Goal: Information Seeking & Learning: Learn about a topic

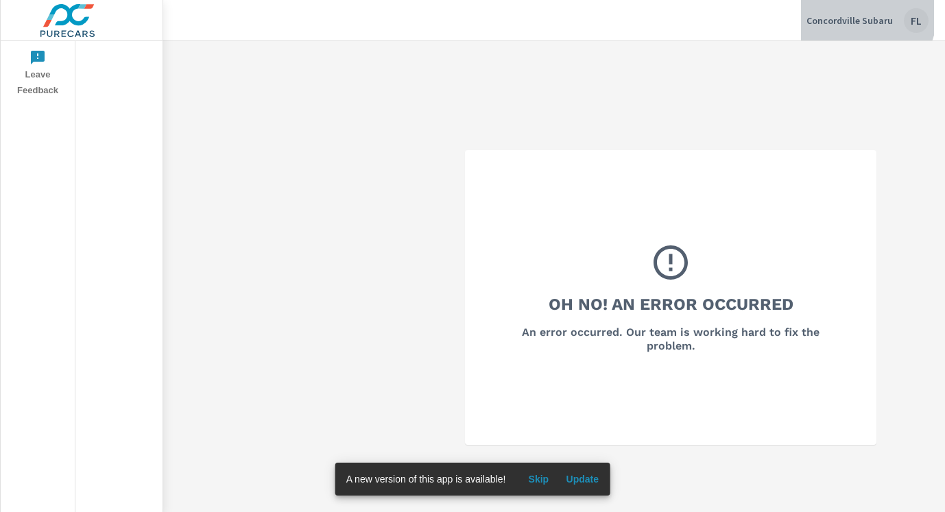
click at [861, 14] on p "Concordville Subaru" at bounding box center [850, 20] width 86 height 12
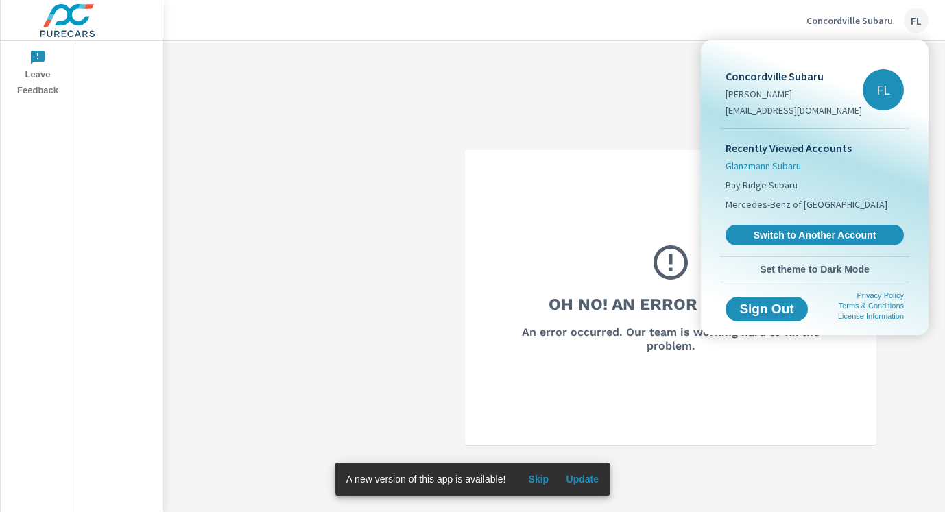
click at [775, 165] on span "Glanzmann Subaru" at bounding box center [763, 166] width 75 height 14
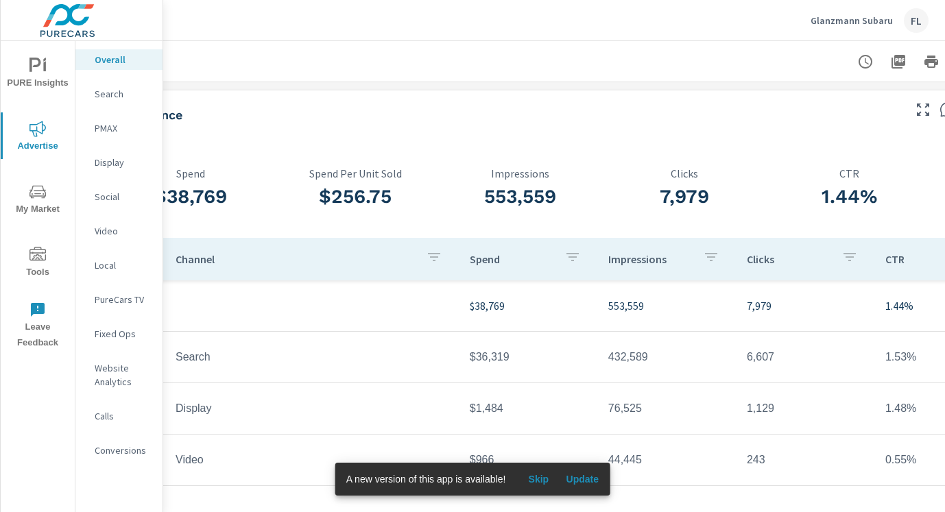
scroll to position [0, 233]
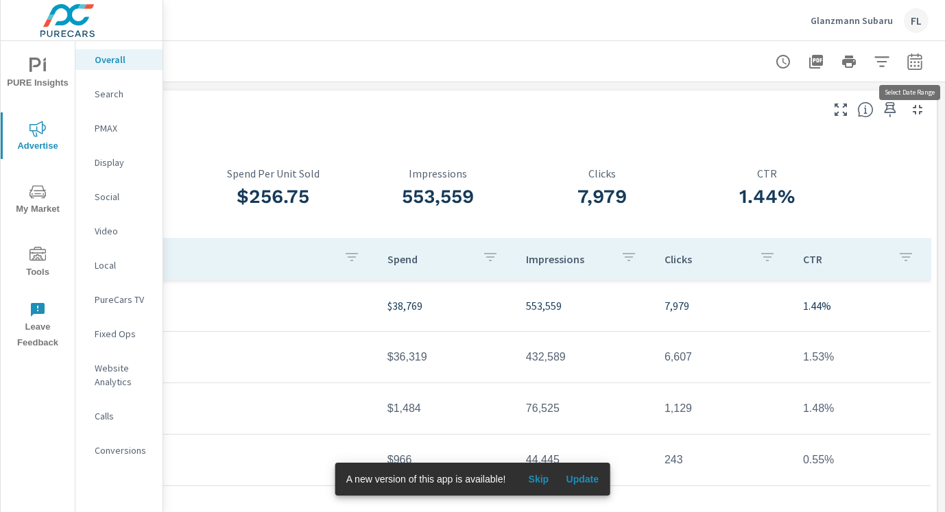
click at [910, 59] on icon "button" at bounding box center [915, 61] width 16 height 16
select select "Last 30 days"
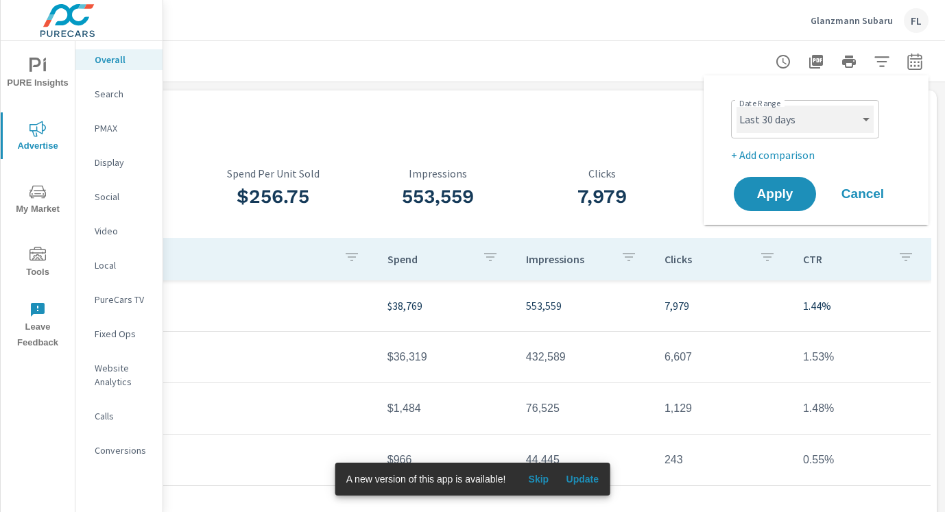
click at [803, 119] on select "Custom [DATE] Last week Last 7 days Last 14 days Last 30 days Last 45 days Last…" at bounding box center [805, 119] width 137 height 27
click at [737, 106] on select "Custom [DATE] Last week Last 7 days Last 14 days Last 30 days Last 45 days Last…" at bounding box center [805, 119] width 137 height 27
click at [901, 62] on div at bounding box center [849, 61] width 159 height 27
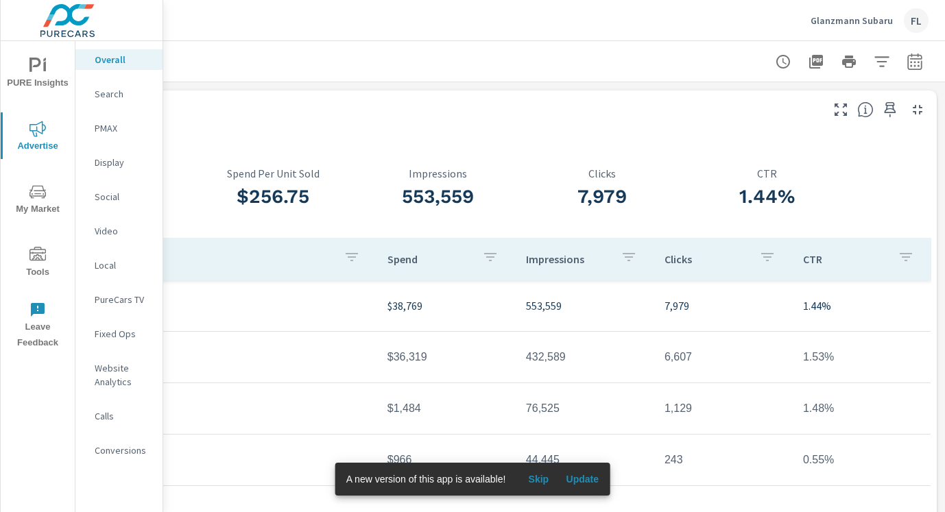
click at [905, 64] on button "button" at bounding box center [914, 61] width 27 height 27
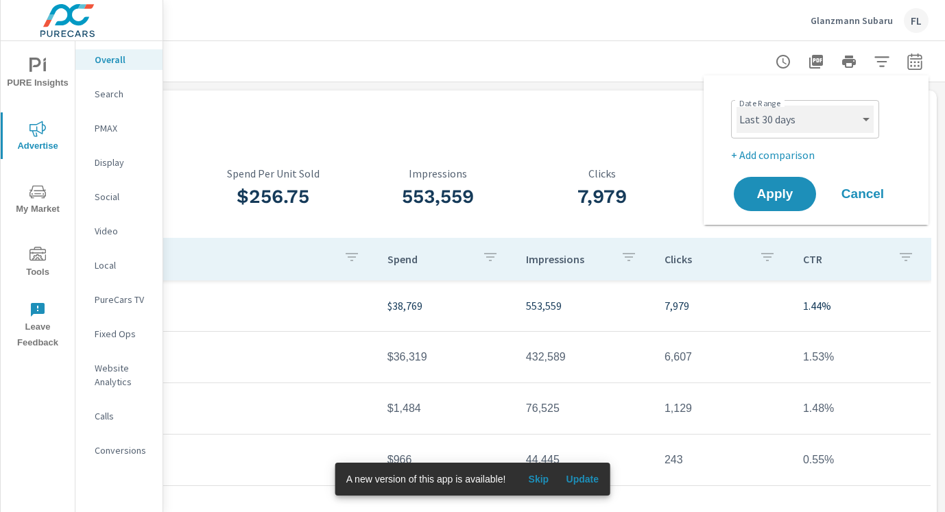
click at [779, 129] on select "Custom [DATE] Last week Last 7 days Last 14 days Last 30 days Last 45 days Last…" at bounding box center [805, 119] width 137 height 27
click at [737, 106] on select "Custom [DATE] Last week Last 7 days Last 14 days Last 30 days Last 45 days Last…" at bounding box center [805, 119] width 137 height 27
select select "custom"
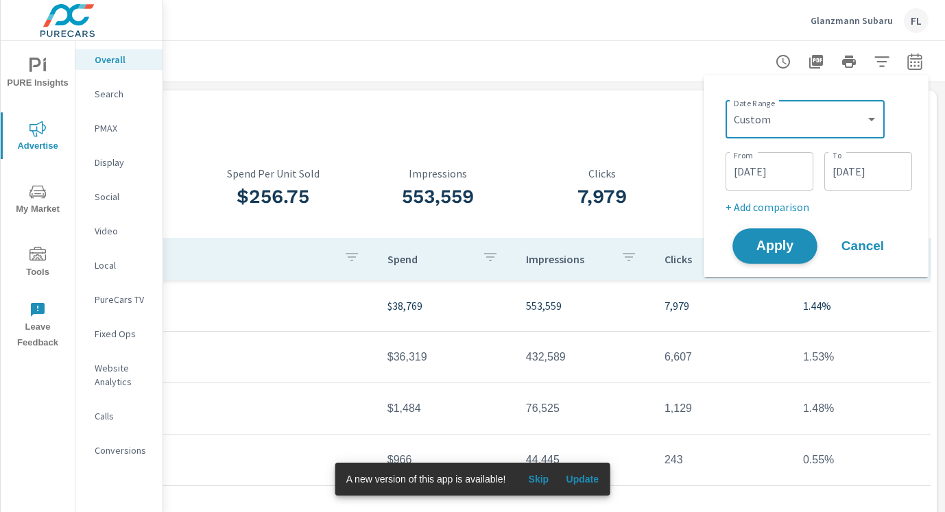
click at [784, 241] on span "Apply" at bounding box center [775, 246] width 56 height 13
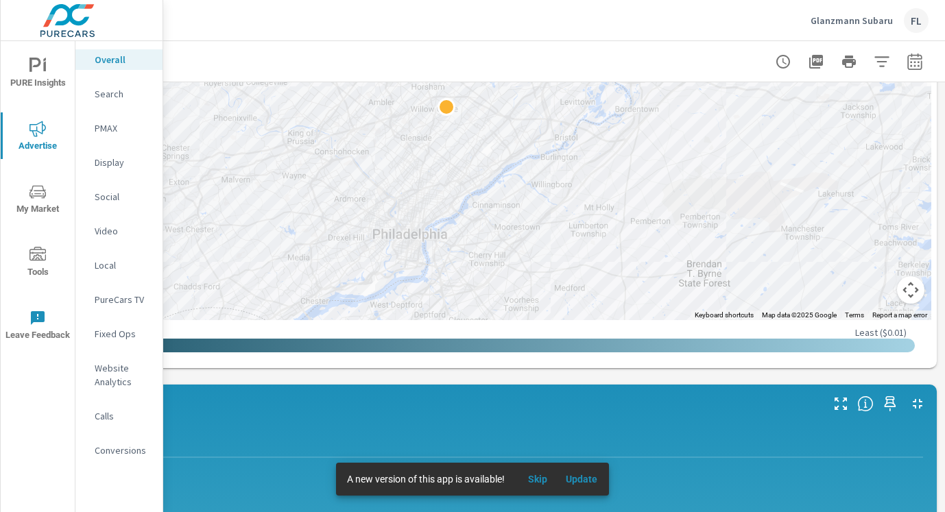
scroll to position [724, 233]
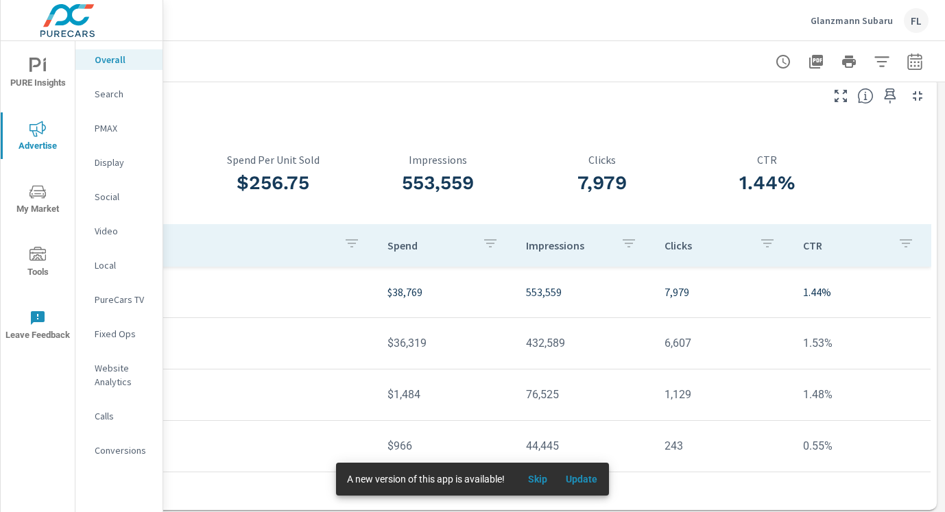
scroll to position [0, 233]
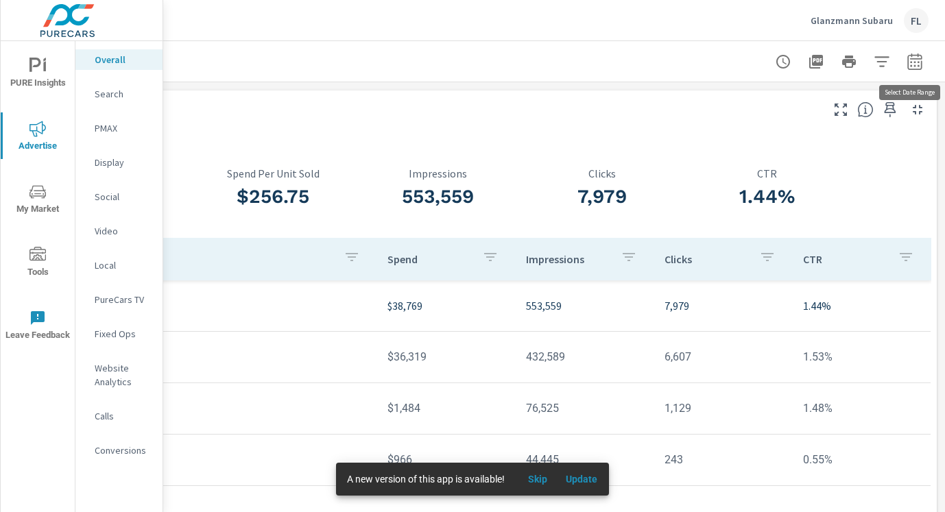
click at [912, 65] on icon "button" at bounding box center [915, 61] width 16 height 16
select select "Last 30 days"
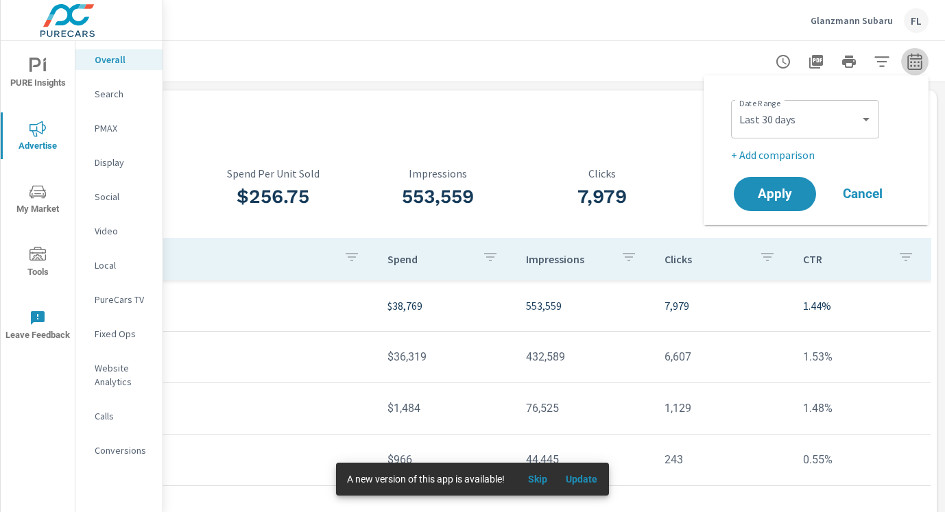
click at [912, 65] on icon "button" at bounding box center [915, 61] width 16 height 16
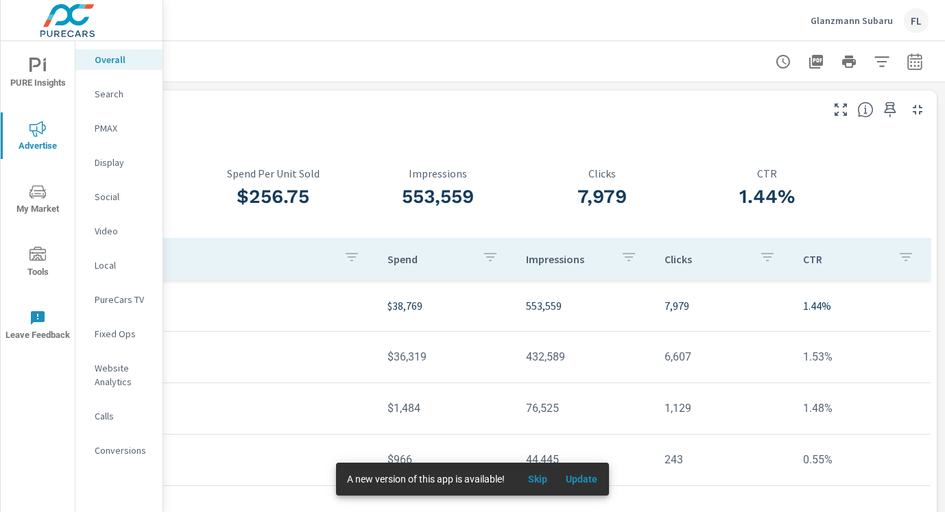
click at [912, 65] on icon "button" at bounding box center [915, 61] width 16 height 16
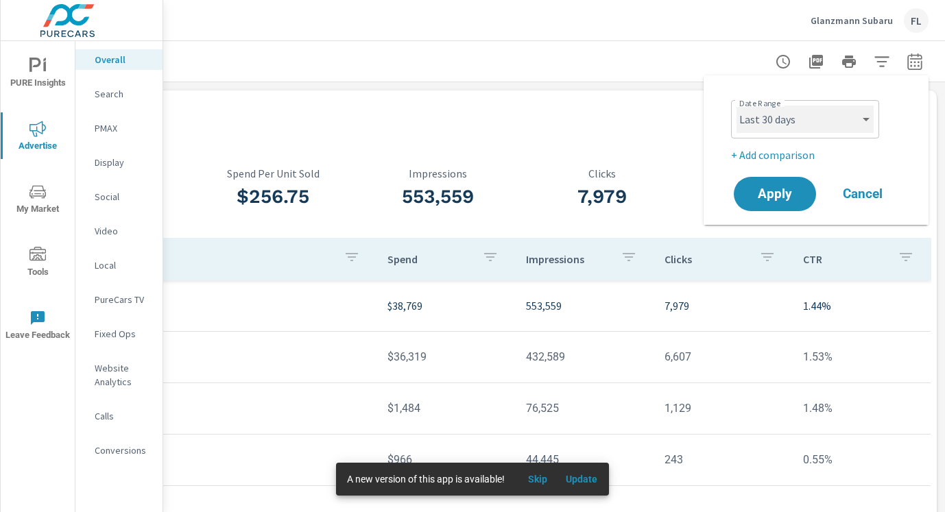
click at [851, 125] on select "Custom [DATE] Last week Last 7 days Last 14 days Last 30 days Last 45 days Last…" at bounding box center [805, 119] width 137 height 27
click at [737, 106] on select "Custom [DATE] Last week Last 7 days Last 14 days Last 30 days Last 45 days Last…" at bounding box center [805, 119] width 137 height 27
select select "custom"
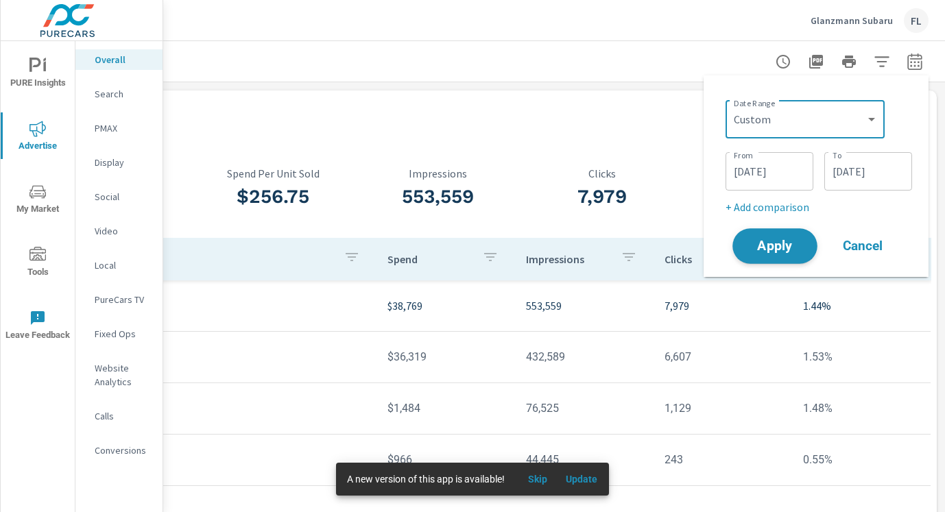
click at [785, 241] on span "Apply" at bounding box center [775, 246] width 56 height 13
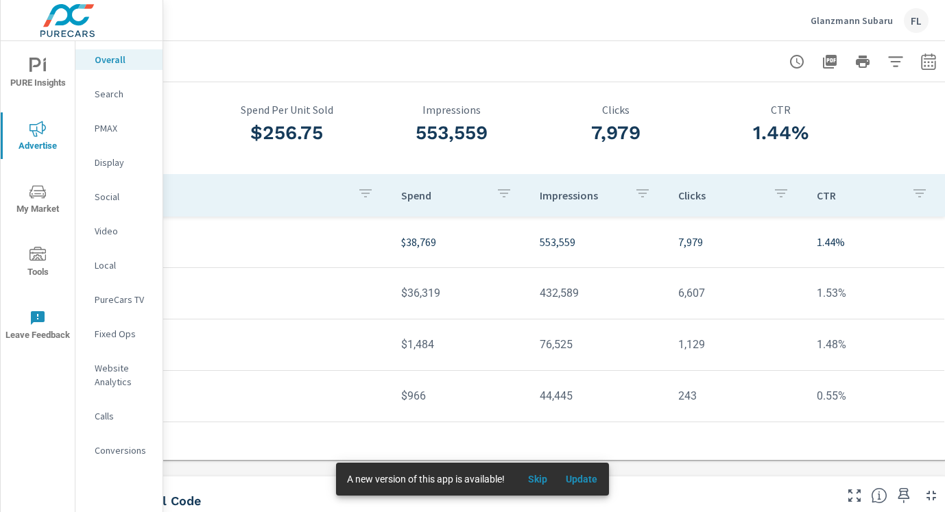
scroll to position [64, 233]
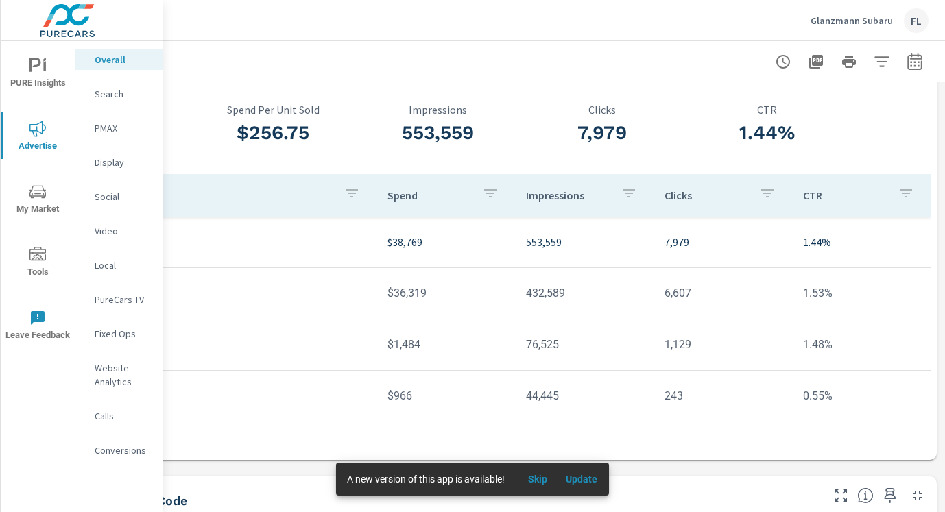
click at [869, 16] on p "Glanzmann Subaru" at bounding box center [852, 20] width 82 height 12
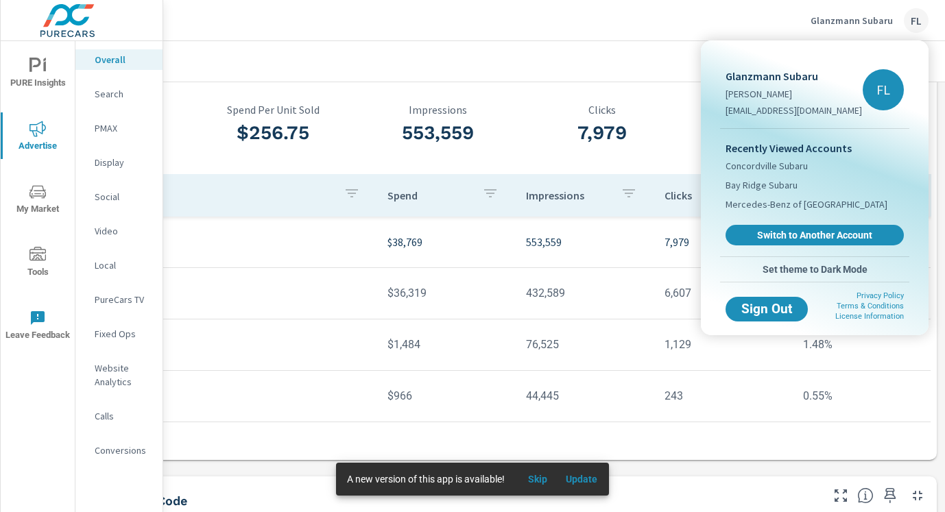
click at [869, 16] on div at bounding box center [472, 256] width 945 height 512
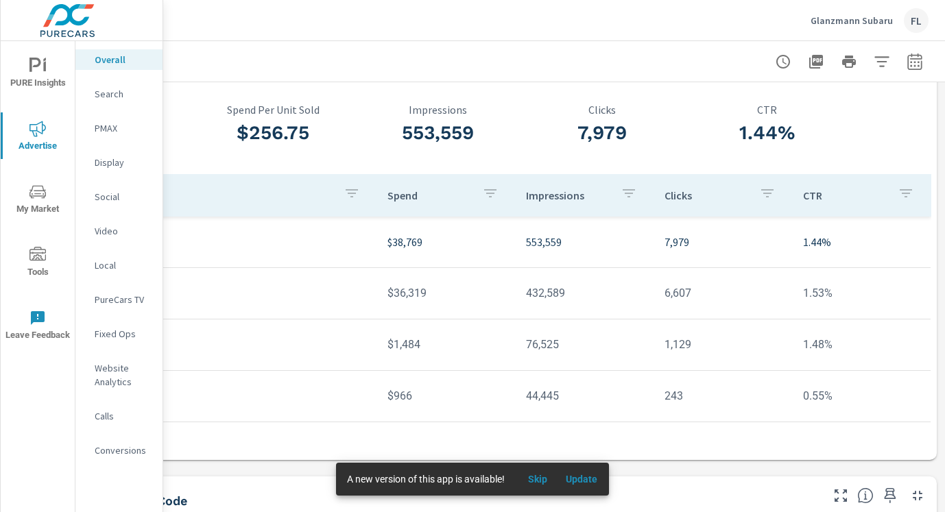
click at [869, 16] on p "Glanzmann Subaru" at bounding box center [852, 20] width 82 height 12
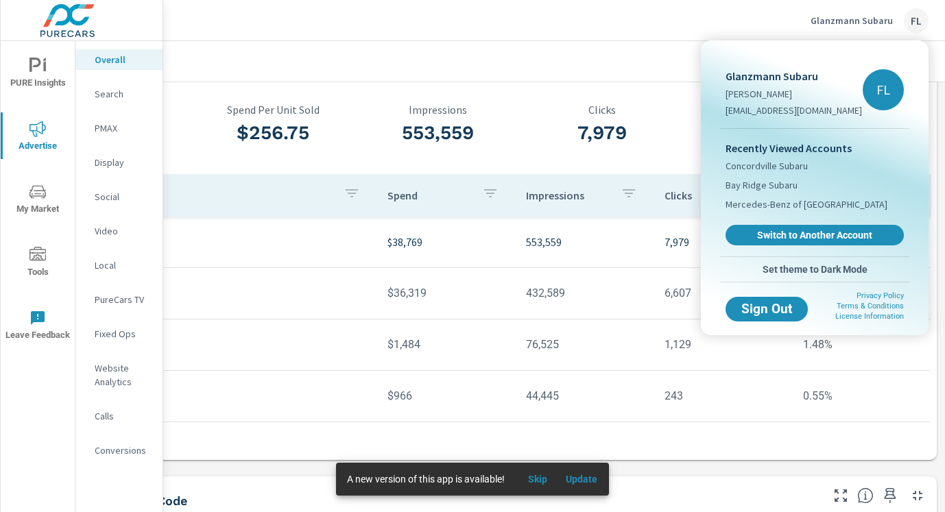
click at [869, 16] on div at bounding box center [472, 256] width 945 height 512
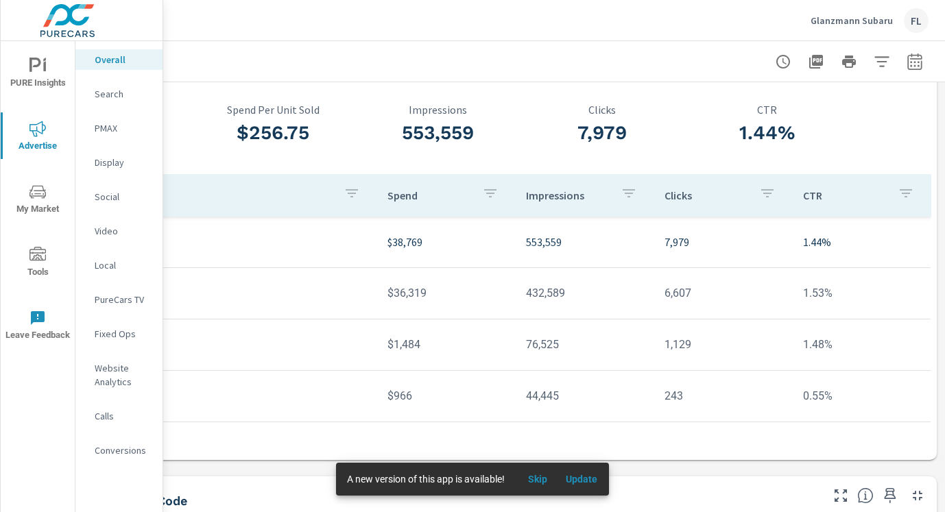
click at [844, 27] on div "Glanzmann Subaru FL" at bounding box center [870, 20] width 118 height 25
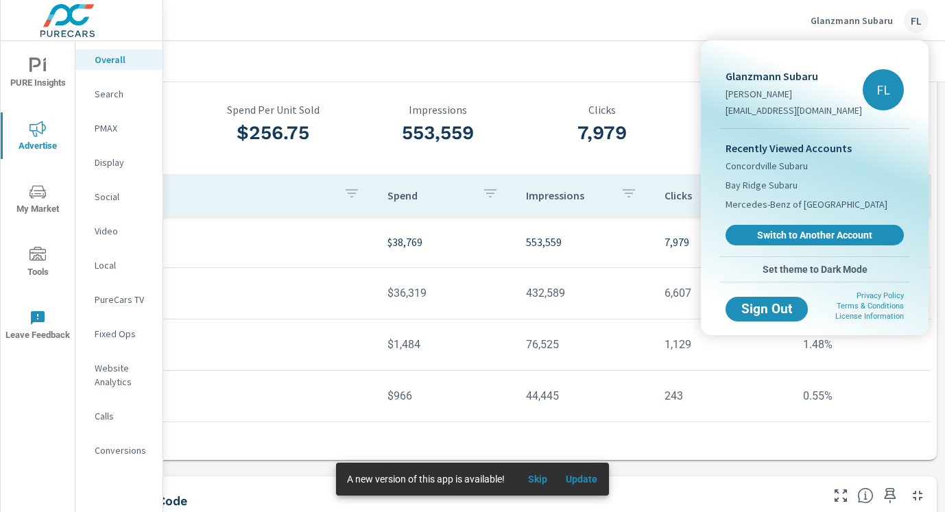
click at [805, 23] on div at bounding box center [472, 256] width 945 height 512
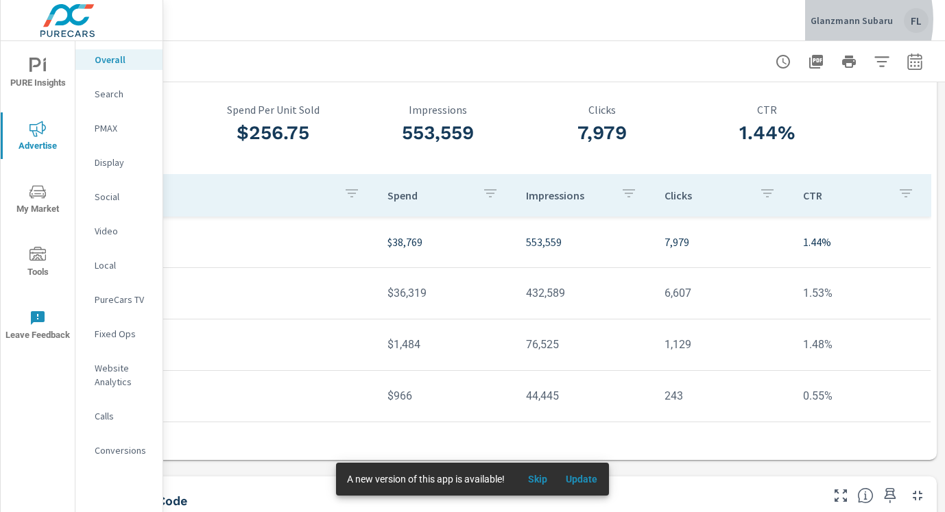
click at [824, 19] on p "Glanzmann Subaru" at bounding box center [852, 20] width 82 height 12
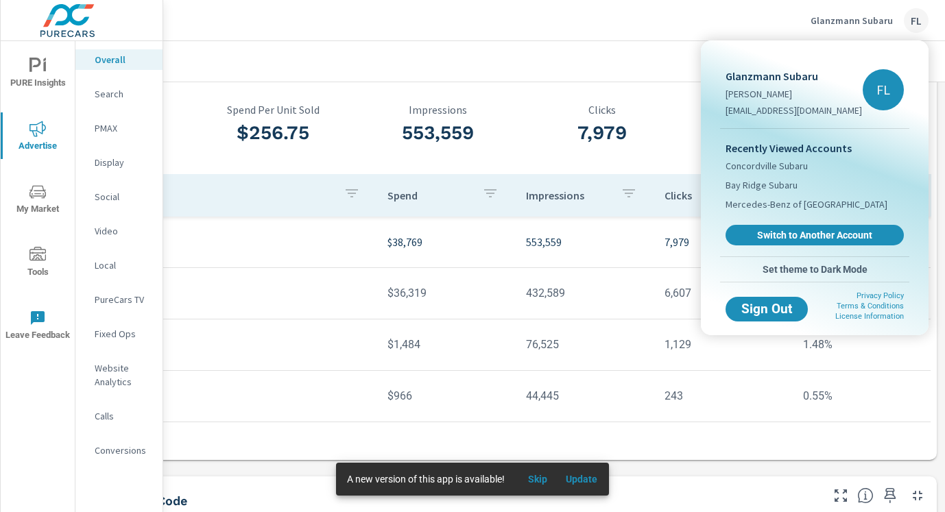
click at [796, 19] on div at bounding box center [472, 256] width 945 height 512
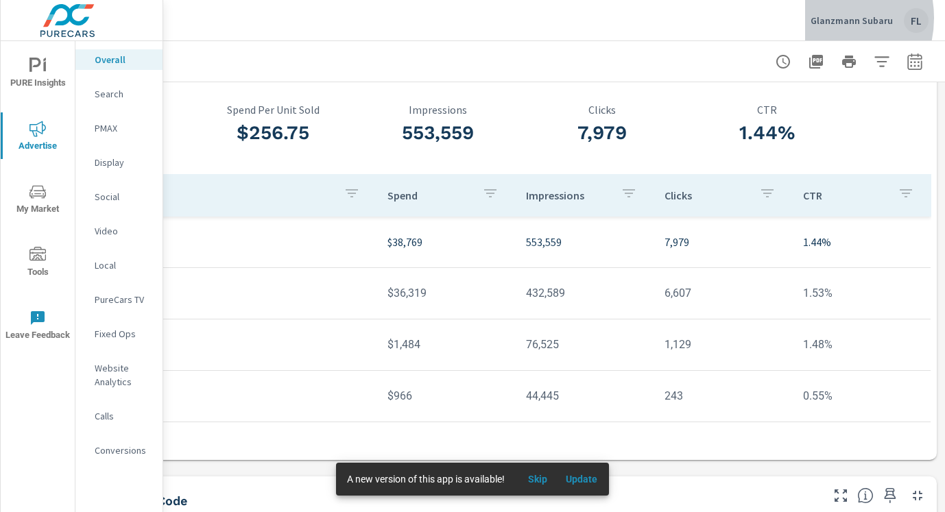
click at [825, 18] on p "Glanzmann Subaru" at bounding box center [852, 20] width 82 height 12
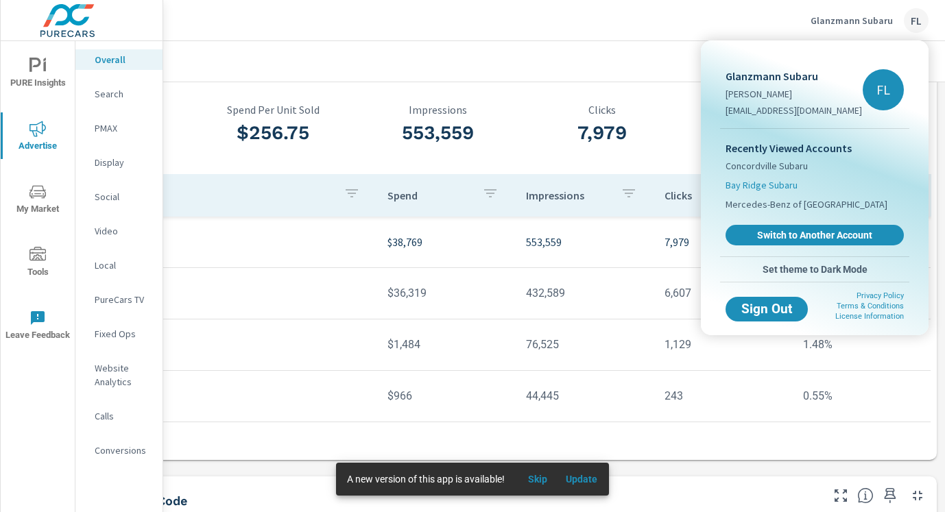
click at [762, 182] on span "Bay Ridge Subaru" at bounding box center [762, 185] width 72 height 14
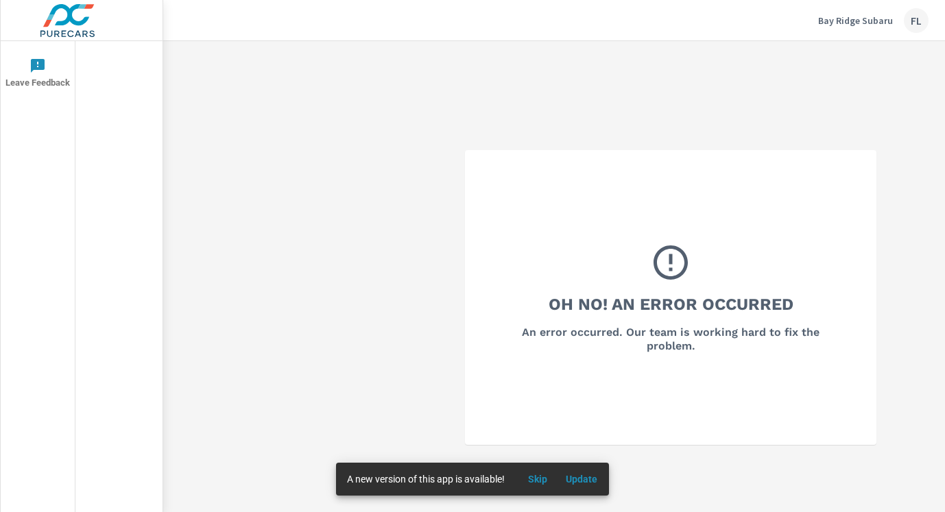
click at [837, 18] on p "Bay Ridge Subaru" at bounding box center [855, 20] width 75 height 12
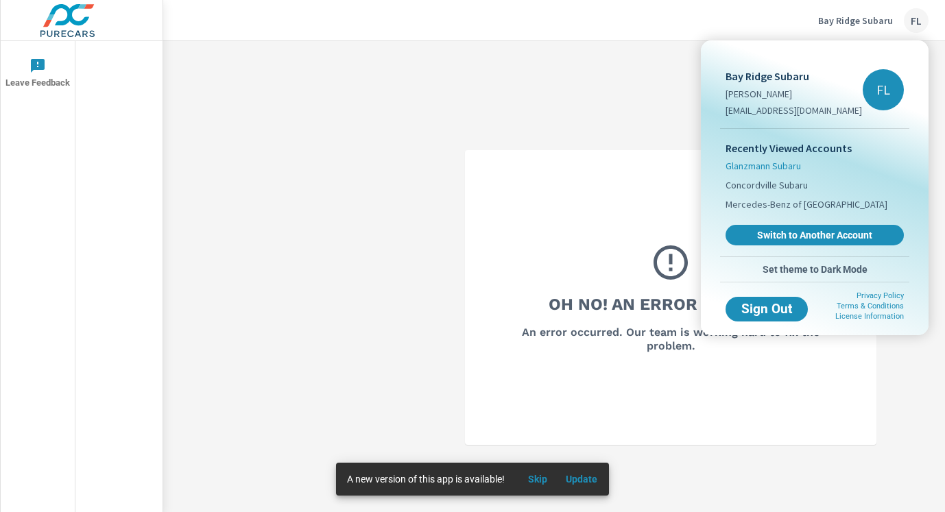
click at [749, 168] on span "Glanzmann Subaru" at bounding box center [763, 166] width 75 height 14
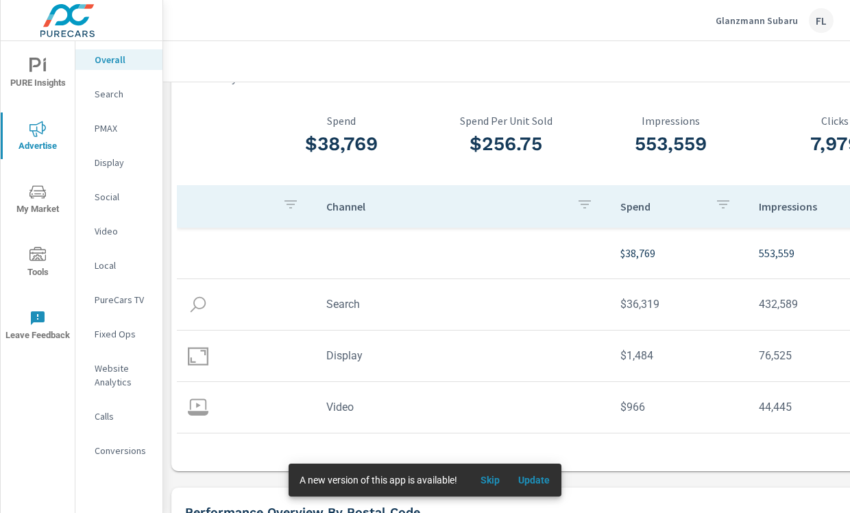
scroll to position [58, 0]
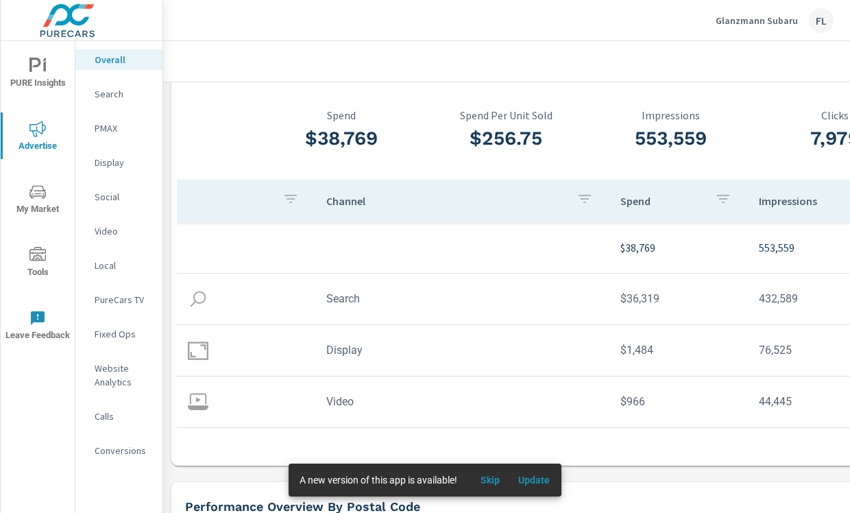
click at [462, 448] on div "Channel Spend Impressions Clicks CTR $38,769 553,559 7,979 1.44% Search $36,319…" at bounding box center [671, 320] width 988 height 281
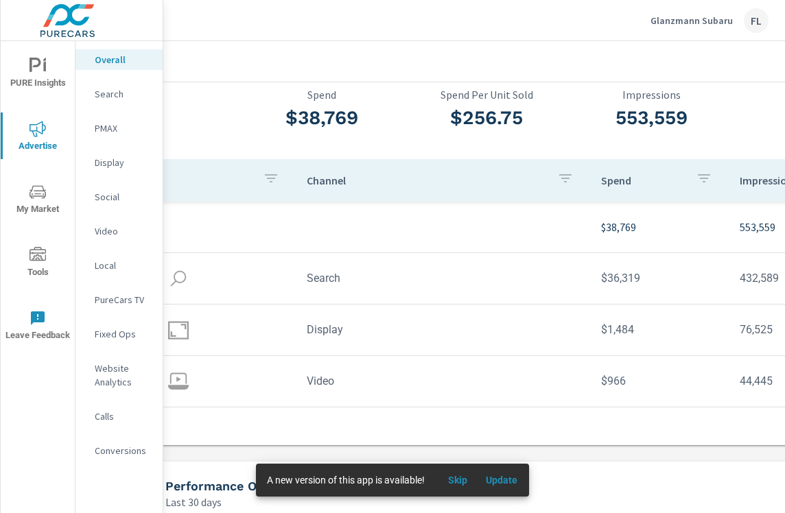
scroll to position [79, 3]
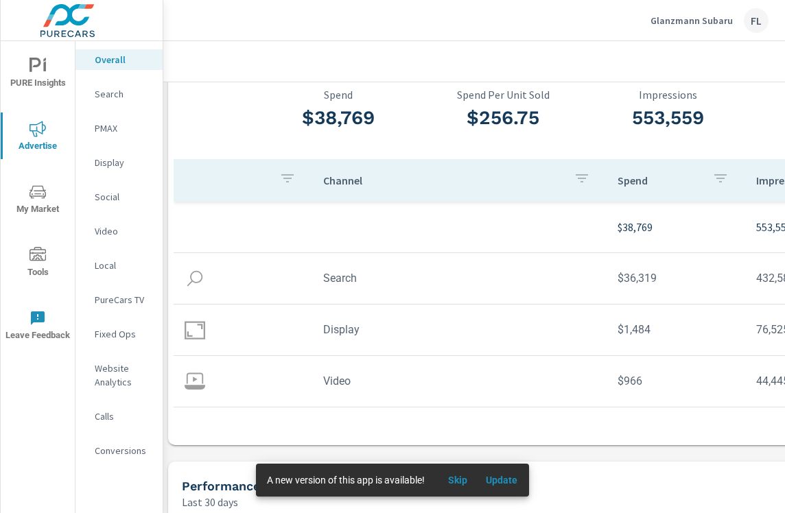
click at [339, 331] on td "Display" at bounding box center [459, 329] width 294 height 35
click at [113, 154] on div "Display" at bounding box center [118, 162] width 87 height 21
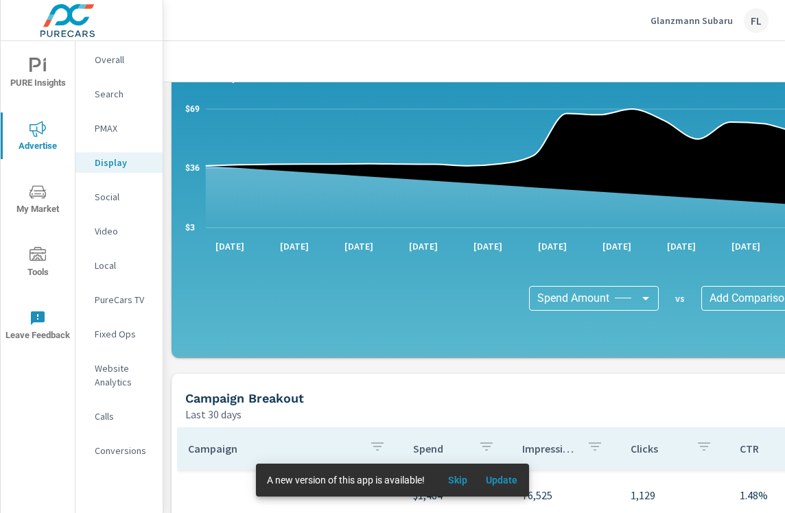
scroll to position [58, 0]
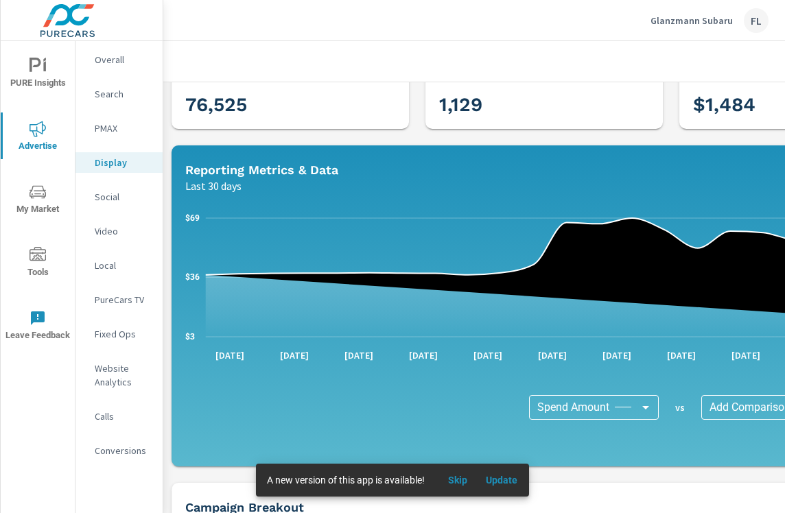
click at [125, 119] on div "PMAX" at bounding box center [118, 128] width 87 height 21
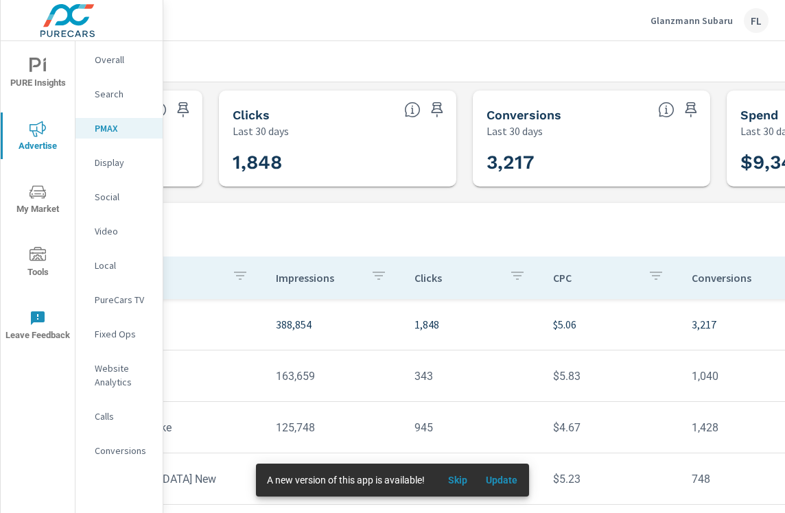
scroll to position [0, 394]
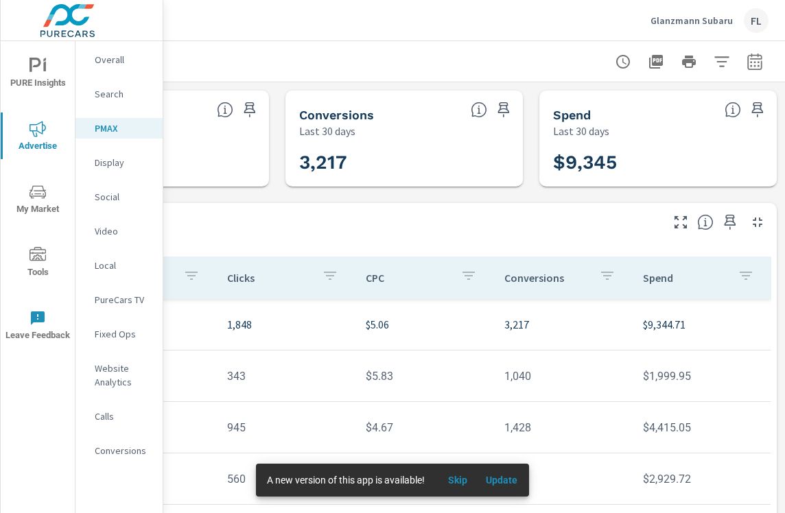
click at [764, 67] on button "button" at bounding box center [754, 61] width 27 height 27
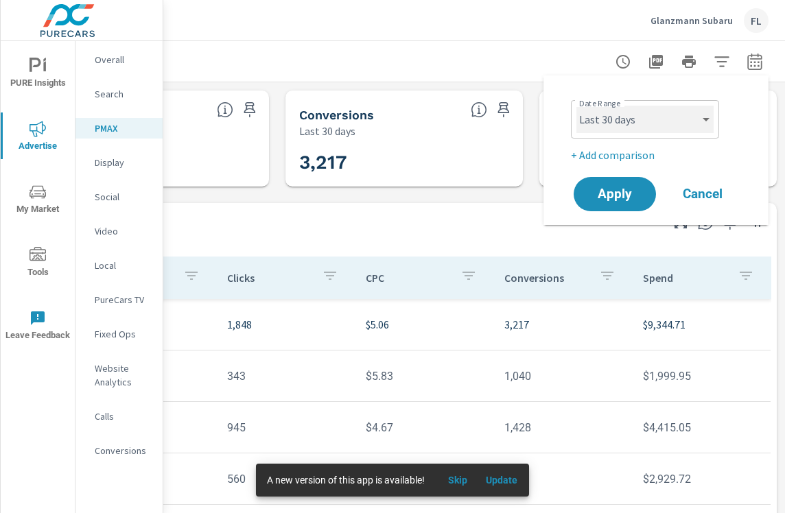
click at [689, 106] on select "Custom [DATE] Last week Last 7 days Last 14 days Last 30 days Last 45 days Last…" at bounding box center [644, 119] width 137 height 27
click at [576, 106] on select "Custom [DATE] Last week Last 7 days Last 14 days Last 30 days Last 45 days Last…" at bounding box center [644, 119] width 137 height 27
select select "custom"
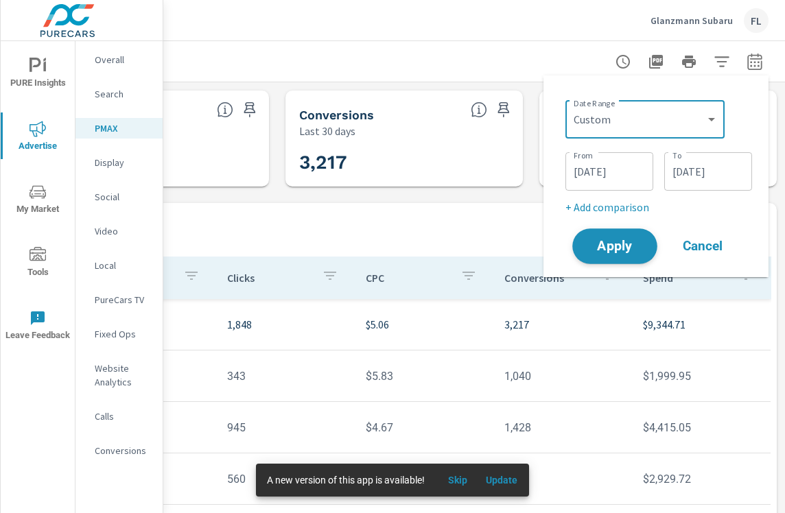
click at [631, 235] on button "Apply" at bounding box center [614, 246] width 85 height 36
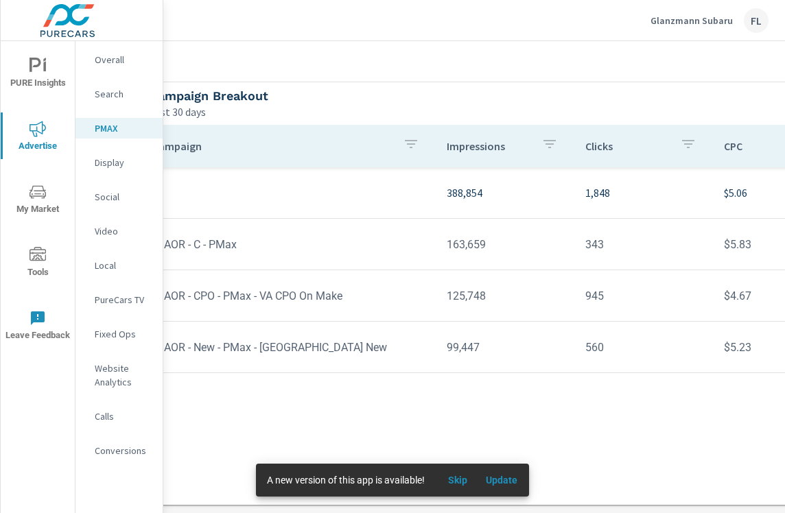
scroll to position [132, 0]
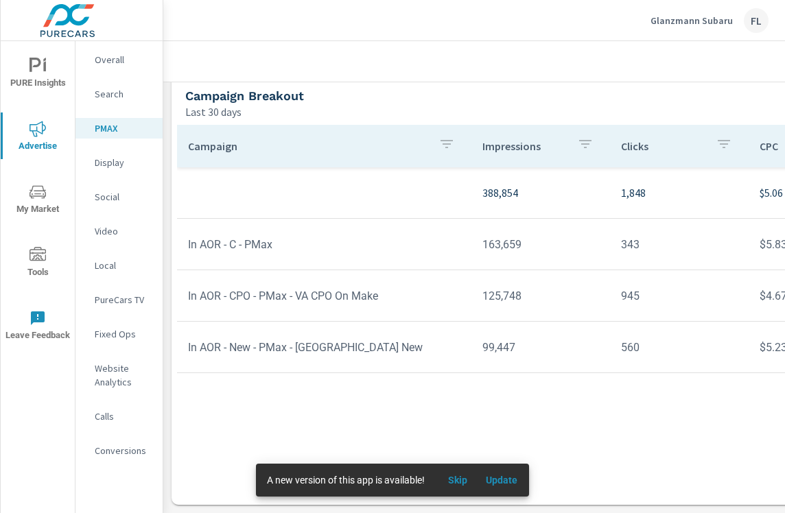
click at [297, 396] on div "Campaign Impressions Clicks CPC Conversions Spend 388,854 1,848 $5.06 3,217 $9,…" at bounding box center [671, 302] width 988 height 354
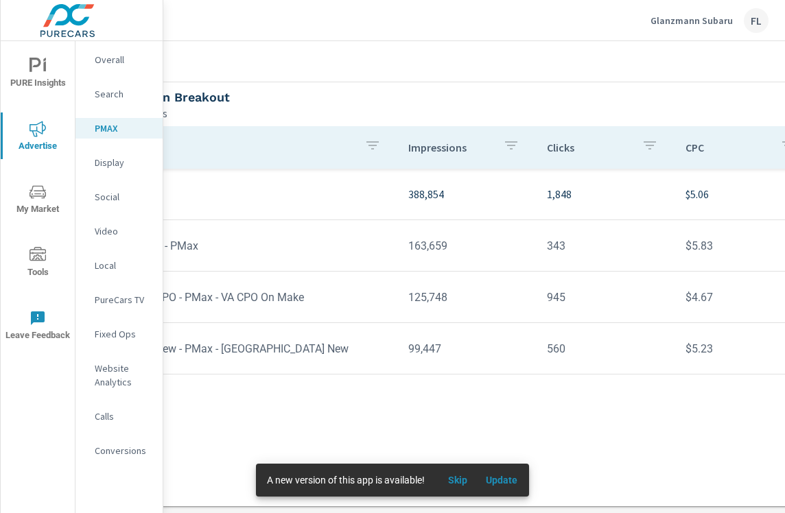
scroll to position [130, 0]
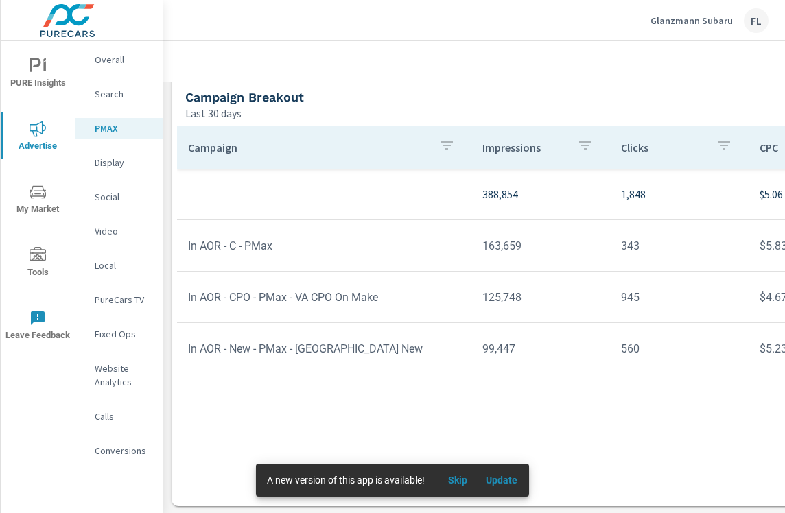
click at [366, 402] on div "Campaign Impressions Clicks CPC Conversions Spend 388,854 1,848 $5.06 3,217 $9,…" at bounding box center [671, 303] width 988 height 354
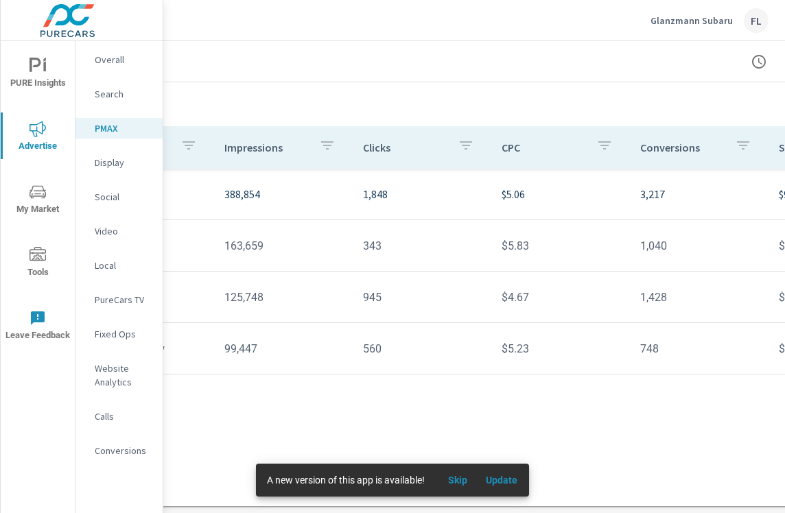
scroll to position [130, 394]
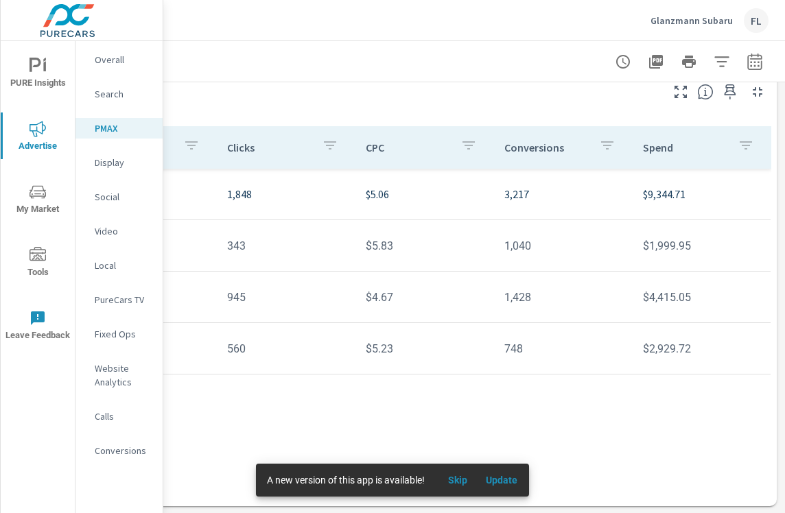
click at [395, 390] on div "Campaign Impressions Clicks CPC Conversions Spend 388,854 1,848 $5.06 3,217 $9,…" at bounding box center [277, 303] width 988 height 354
click at [409, 408] on div "Campaign Impressions Clicks CPC Conversions Spend 388,854 1,848 $5.06 3,217 $9,…" at bounding box center [277, 303] width 988 height 354
click at [418, 388] on div "Campaign Impressions Clicks CPC Conversions Spend 388,854 1,848 $5.06 3,217 $9,…" at bounding box center [277, 303] width 988 height 354
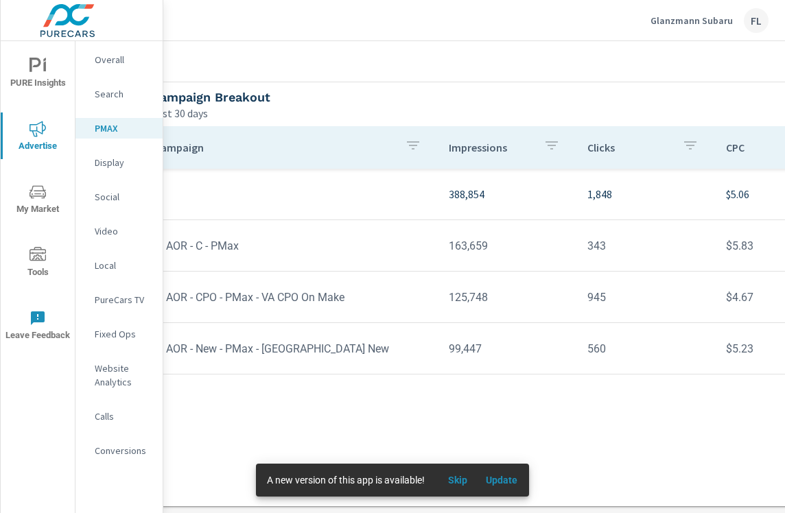
scroll to position [130, 0]
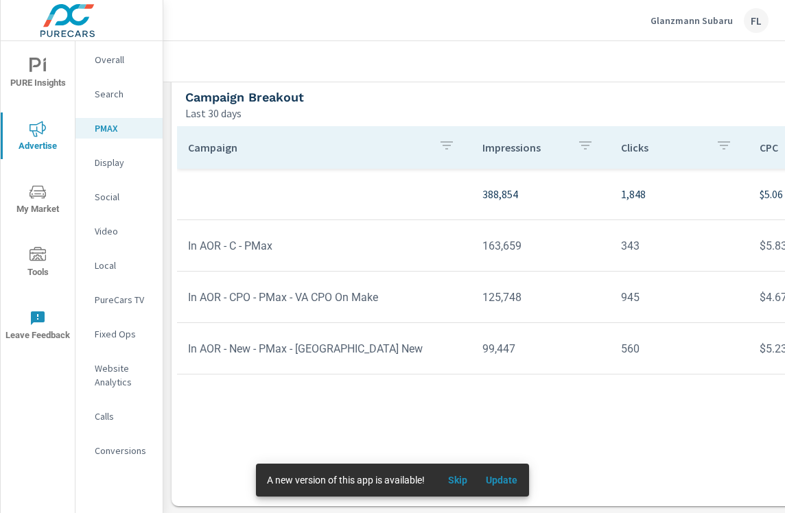
click at [366, 420] on div "Campaign Impressions Clicks CPC Conversions Spend 388,854 1,848 $5.06 3,217 $9,…" at bounding box center [671, 303] width 988 height 354
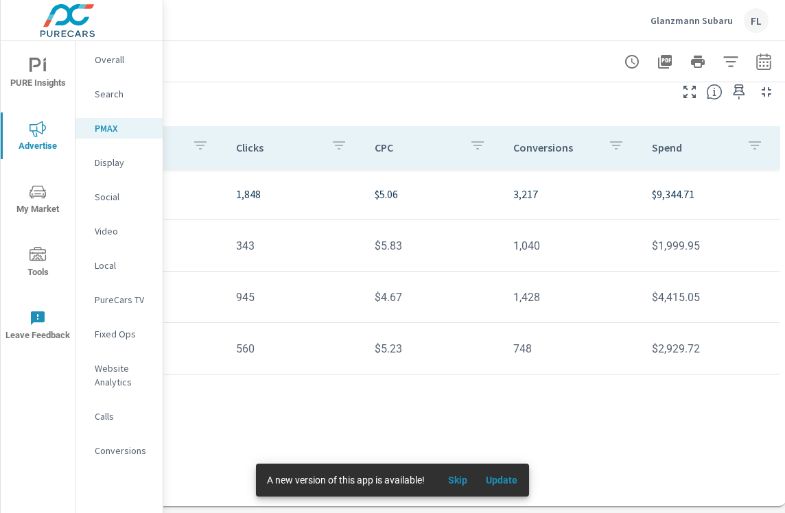
scroll to position [130, 394]
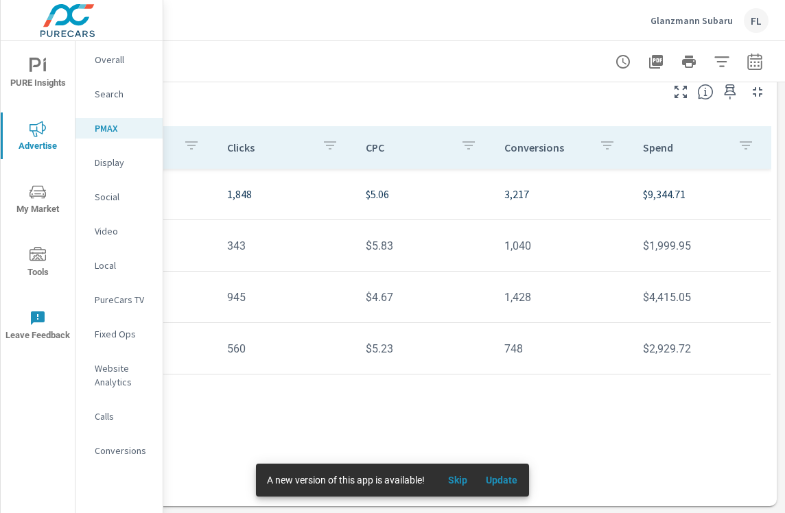
click at [394, 406] on div "Campaign Impressions Clicks CPC Conversions Spend 388,854 1,848 $5.06 3,217 $9,…" at bounding box center [277, 303] width 988 height 354
click at [357, 406] on div "Campaign Impressions Clicks CPC Conversions Spend 388,854 1,848 $5.06 3,217 $9,…" at bounding box center [277, 303] width 988 height 354
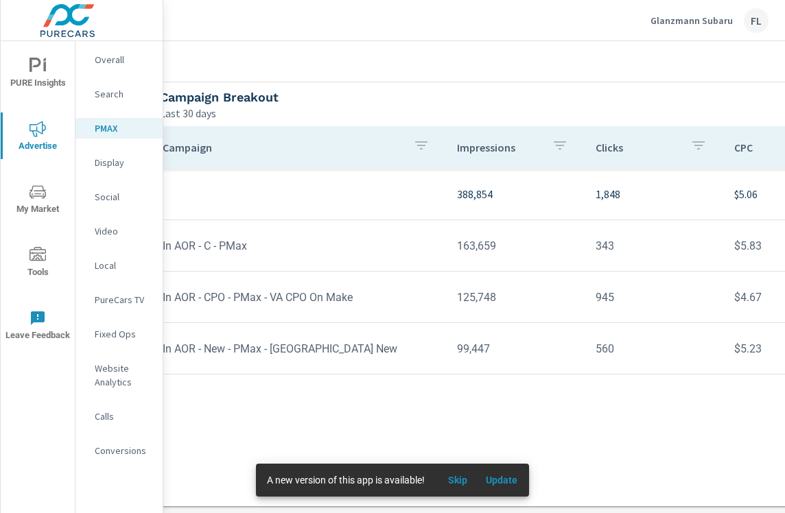
scroll to position [130, 0]
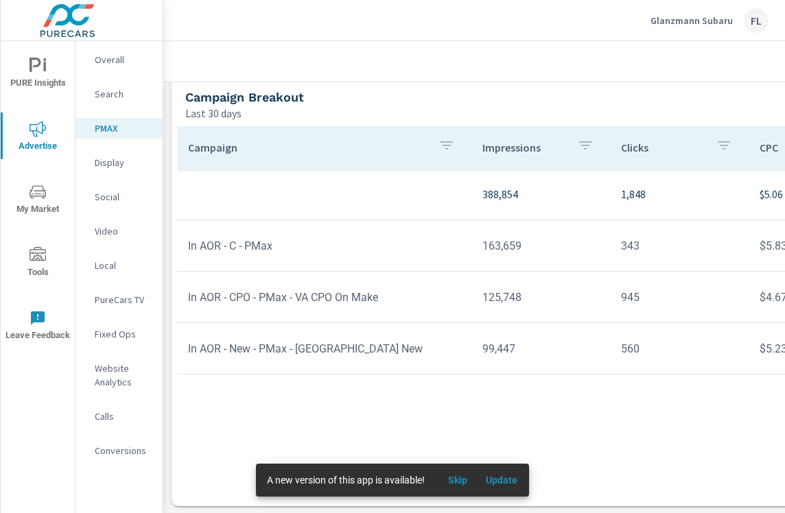
click at [323, 393] on div "Campaign Impressions Clicks CPC Conversions Spend 388,854 1,848 $5.06 3,217 $9,…" at bounding box center [671, 303] width 988 height 354
click at [291, 396] on div "Campaign Impressions Clicks CPC Conversions Spend 388,854 1,848 $5.06 3,217 $9,…" at bounding box center [671, 303] width 988 height 354
click at [329, 399] on div "Campaign Impressions Clicks CPC Conversions Spend 388,854 1,848 $5.06 3,217 $9,…" at bounding box center [671, 303] width 988 height 354
click at [125, 101] on div "Search" at bounding box center [118, 94] width 87 height 21
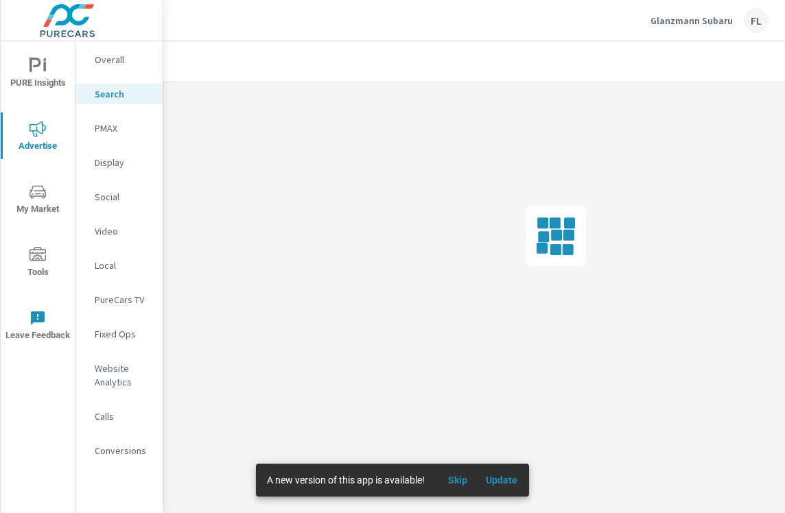
click at [124, 100] on p "Search" at bounding box center [123, 94] width 57 height 14
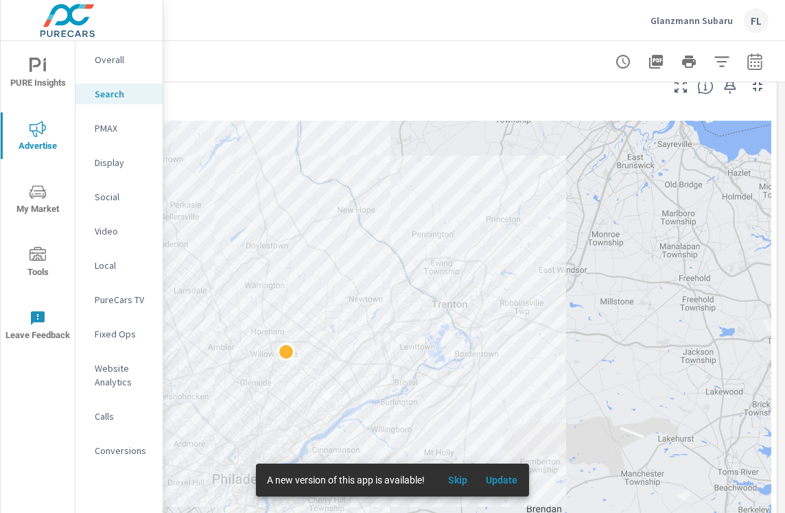
scroll to position [144, 394]
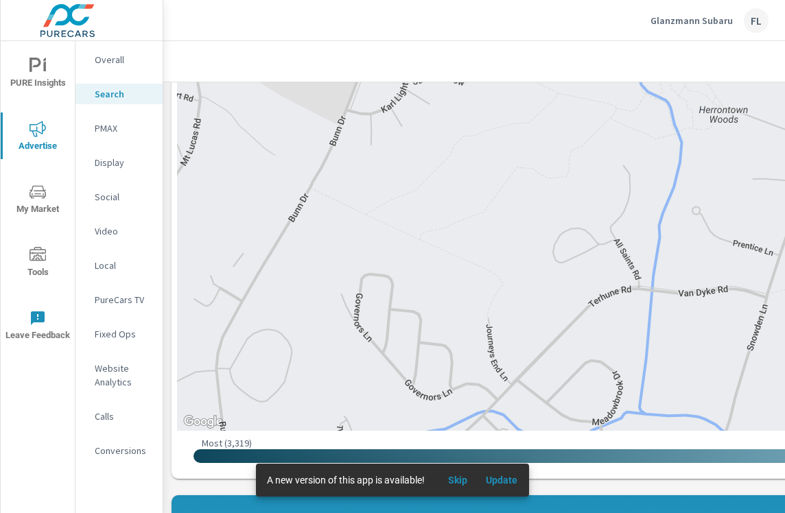
scroll to position [263, 0]
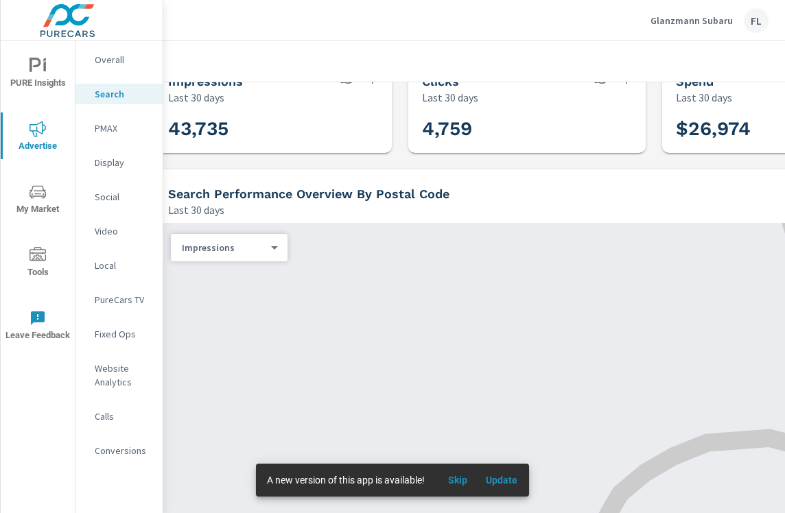
scroll to position [34, 0]
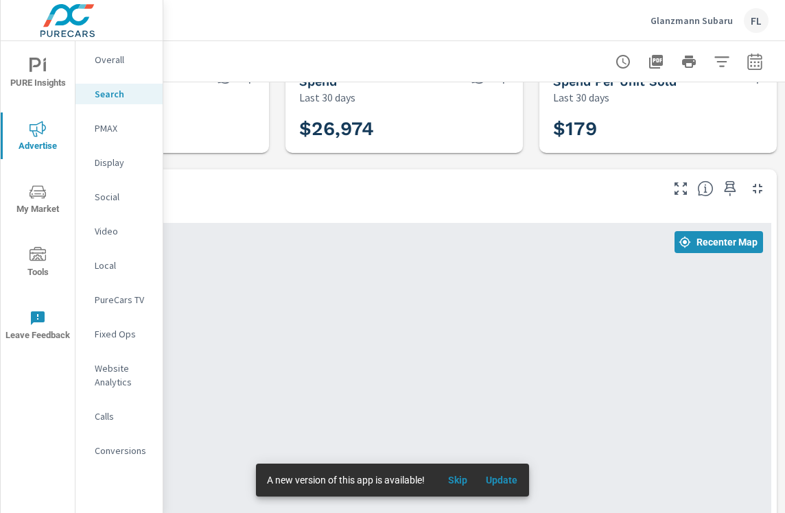
scroll to position [0, 394]
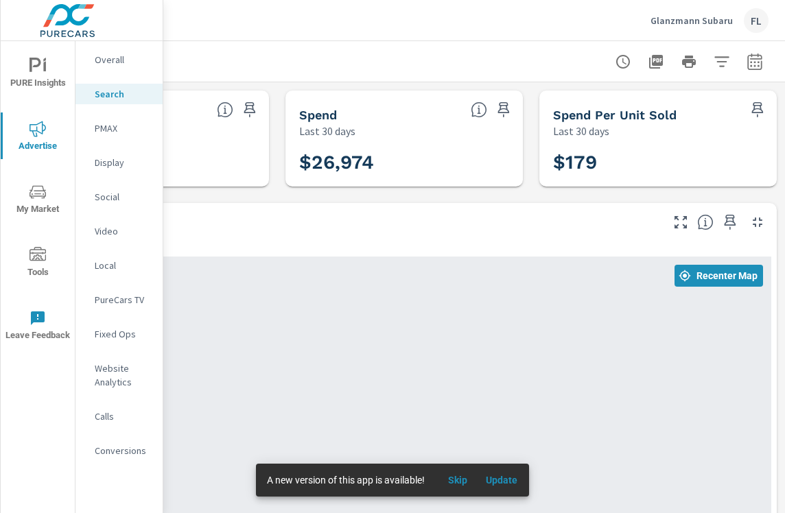
click at [754, 65] on icon "button" at bounding box center [754, 63] width 9 height 5
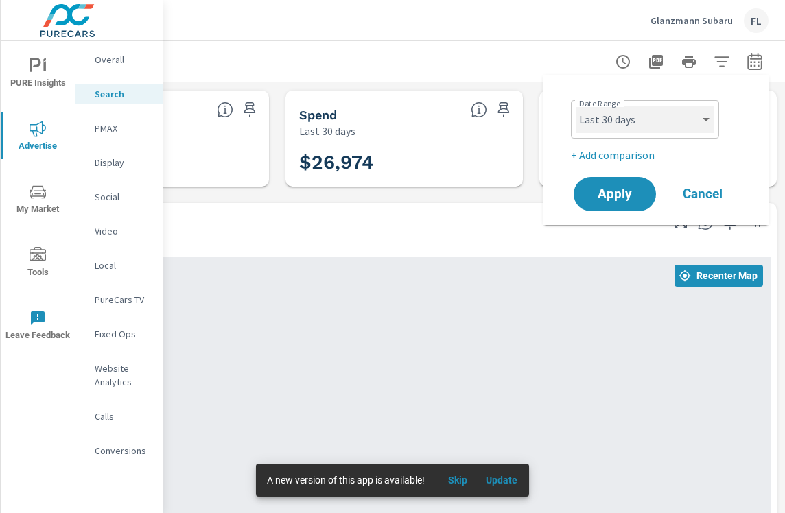
click at [639, 129] on select "Custom [DATE] Last week Last 7 days Last 14 days Last 30 days Last 45 days Last…" at bounding box center [644, 119] width 137 height 27
click at [576, 106] on select "Custom [DATE] Last week Last 7 days Last 14 days Last 30 days Last 45 days Last…" at bounding box center [644, 119] width 137 height 27
select select "custom"
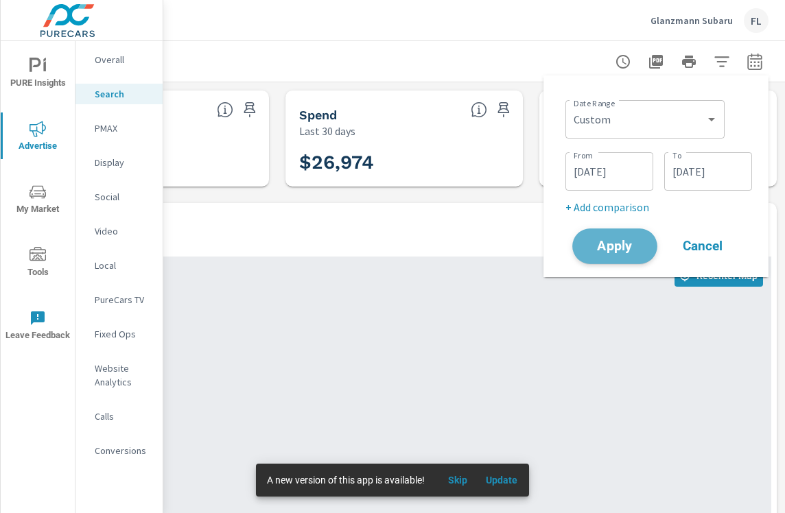
click at [614, 245] on span "Apply" at bounding box center [614, 246] width 56 height 13
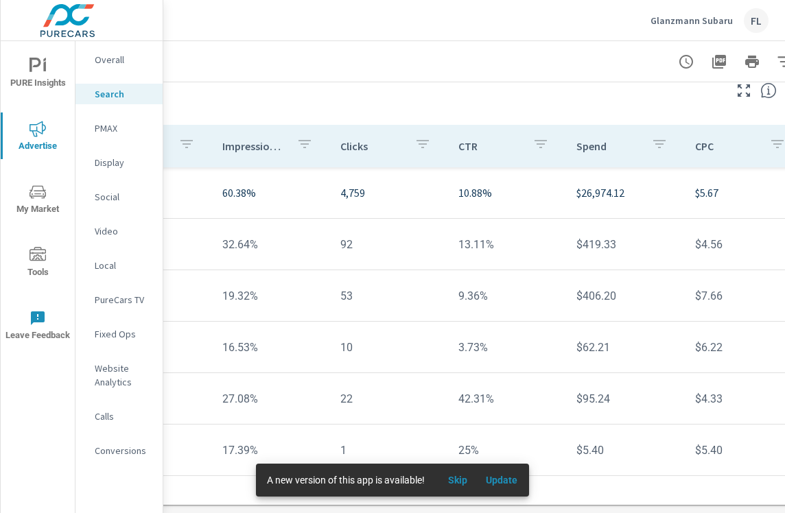
scroll to position [1032, 0]
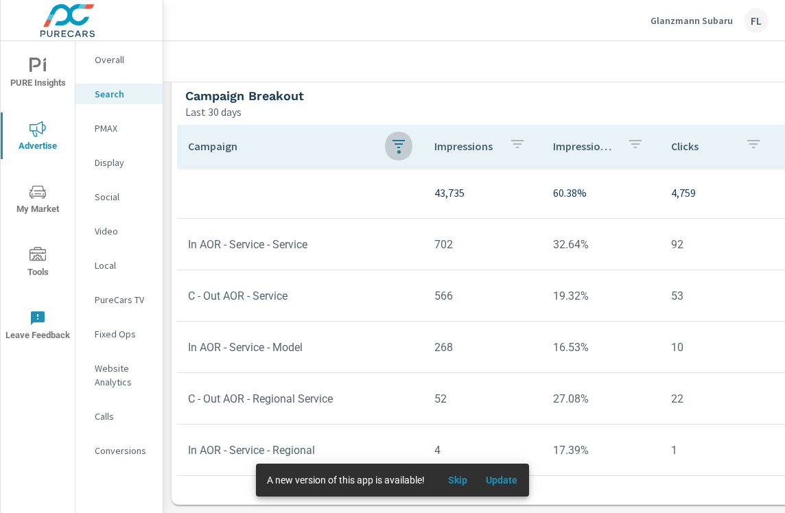
click at [398, 143] on icon "button" at bounding box center [398, 144] width 16 height 16
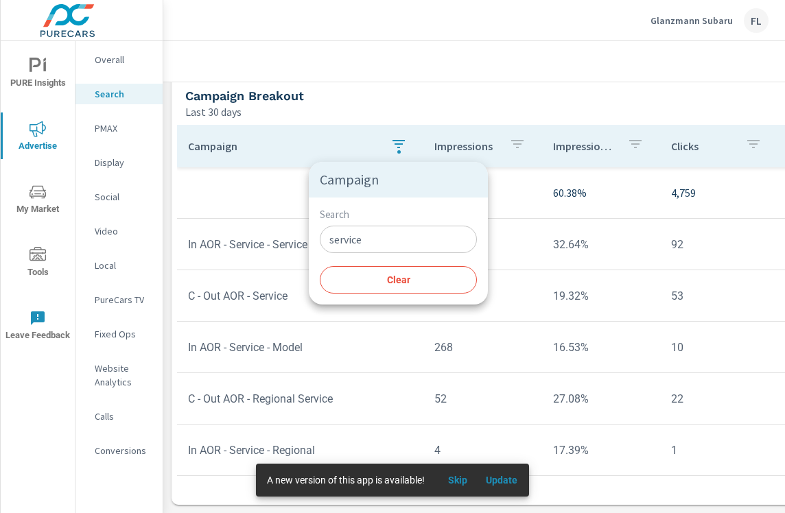
click at [398, 143] on div at bounding box center [392, 256] width 785 height 513
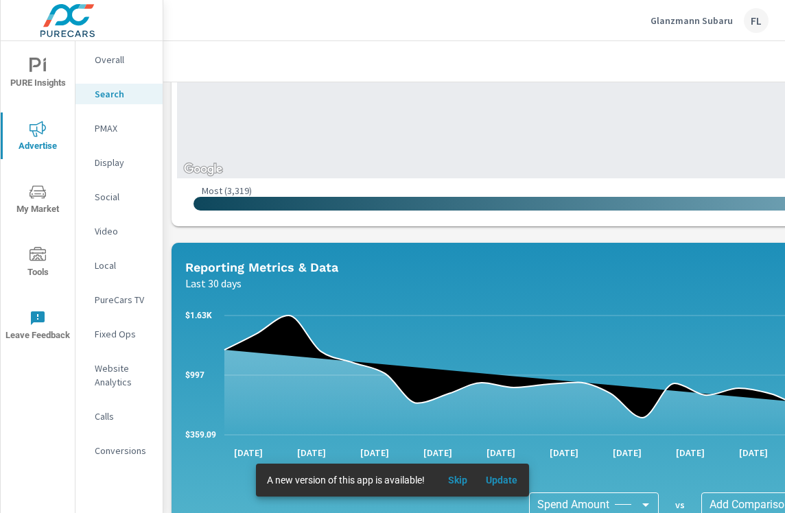
scroll to position [522, 0]
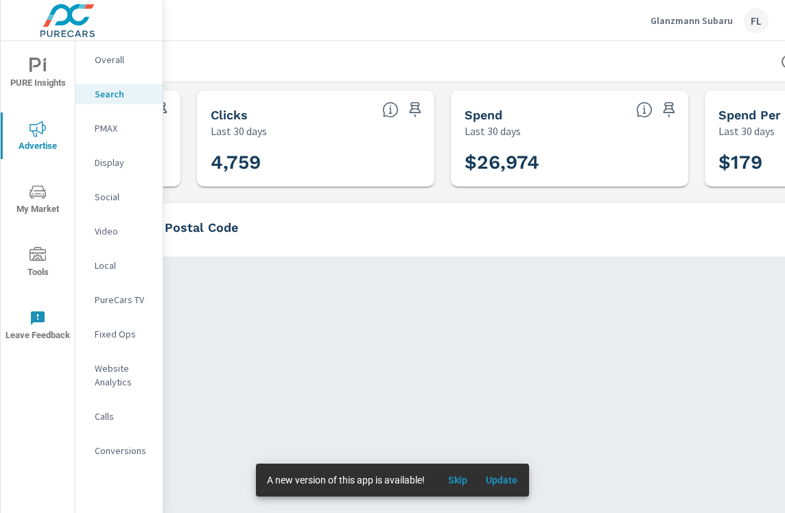
scroll to position [0, 206]
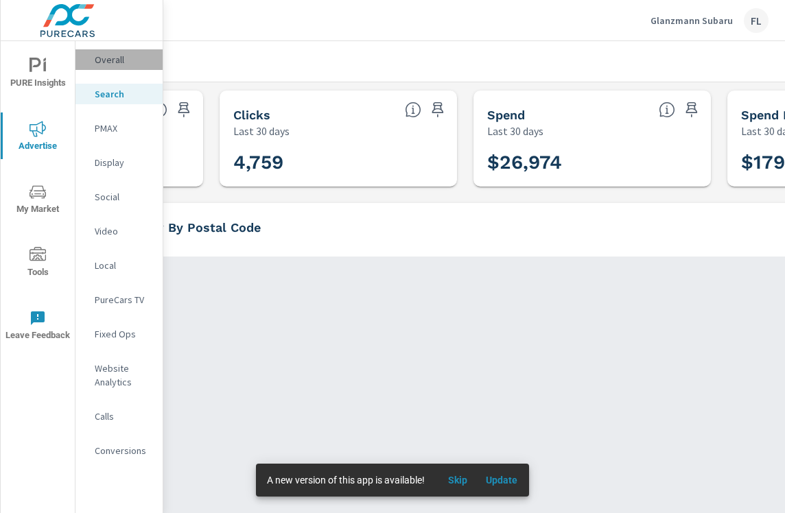
click at [117, 58] on p "Overall" at bounding box center [123, 60] width 57 height 14
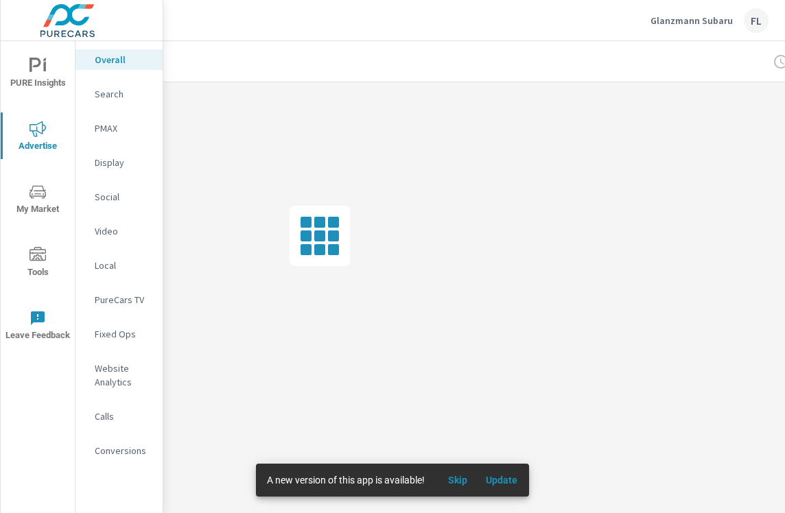
scroll to position [0, 394]
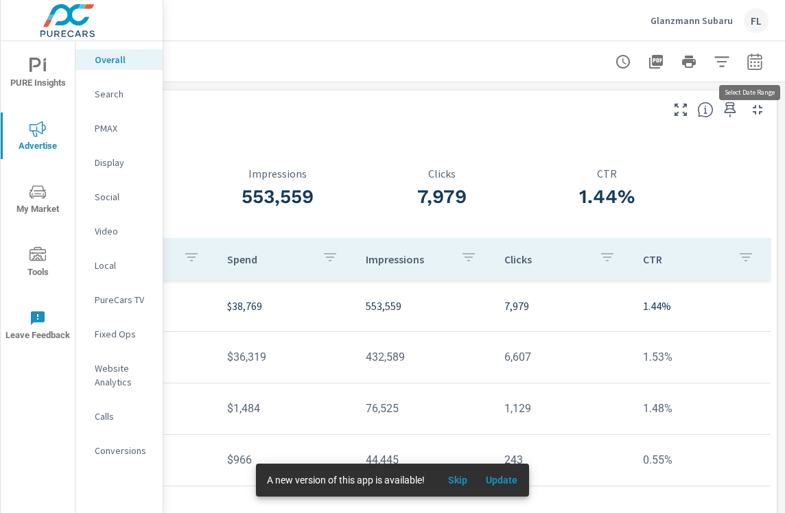
click at [743, 67] on button "button" at bounding box center [754, 61] width 27 height 27
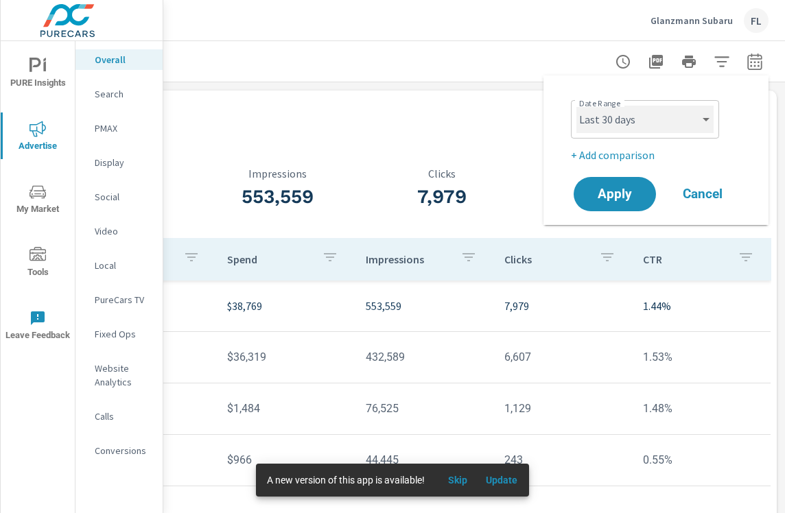
click at [678, 119] on select "Custom [DATE] Last week Last 7 days Last 14 days Last 30 days Last 45 days Last…" at bounding box center [644, 119] width 137 height 27
click at [576, 106] on select "Custom [DATE] Last week Last 7 days Last 14 days Last 30 days Last 45 days Last…" at bounding box center [644, 119] width 137 height 27
select select "custom"
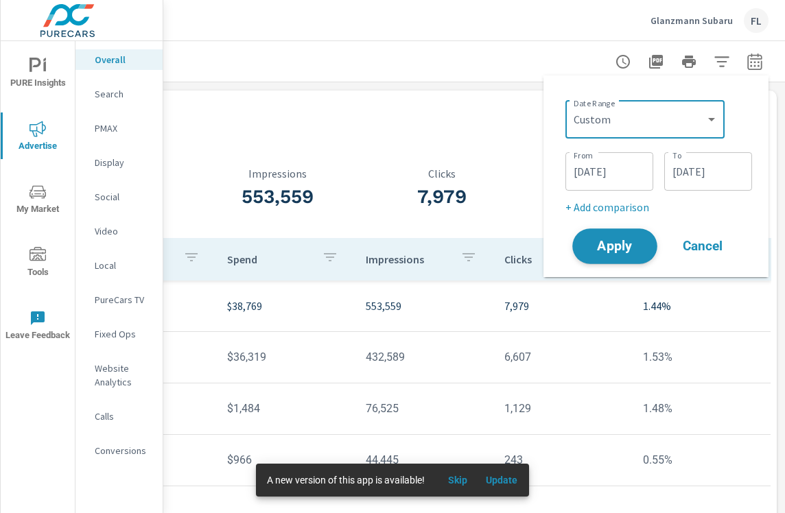
click at [617, 246] on span "Apply" at bounding box center [614, 246] width 56 height 13
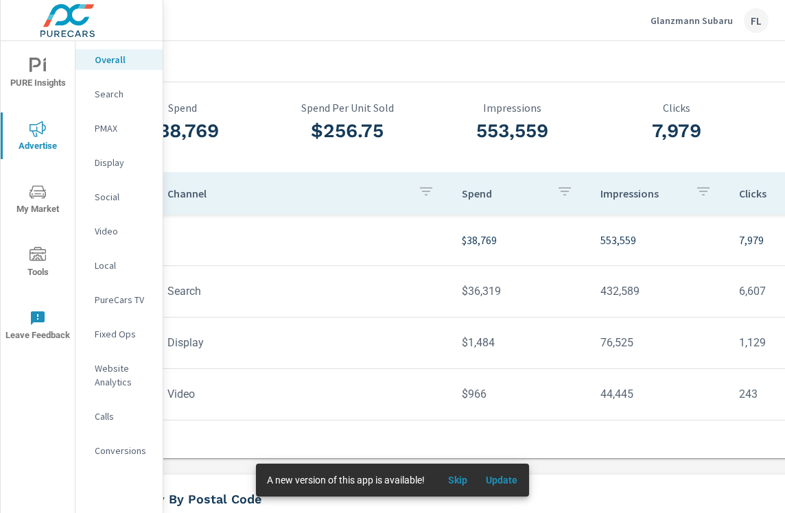
scroll to position [66, 160]
click at [364, 248] on td at bounding box center [302, 240] width 294 height 22
click at [119, 93] on p "Search" at bounding box center [123, 94] width 57 height 14
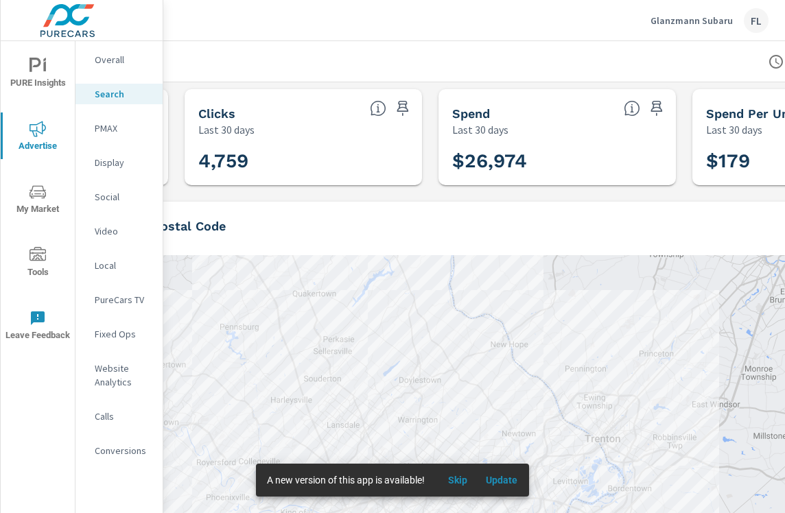
scroll to position [1, 248]
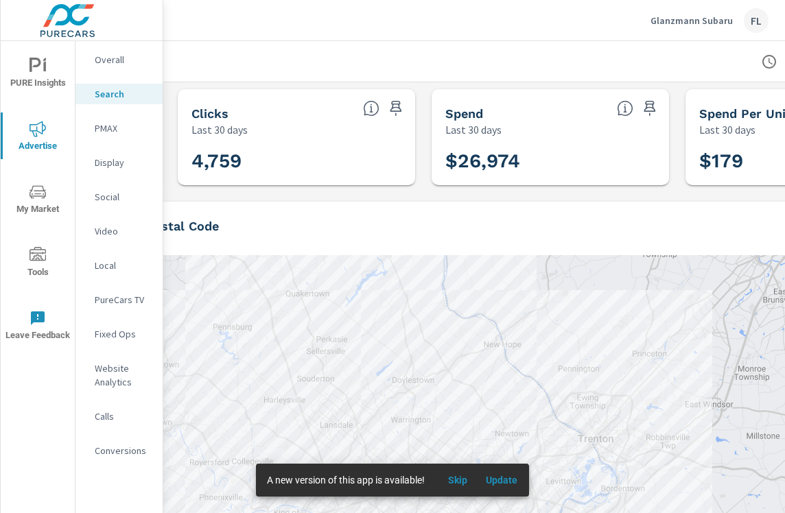
click at [765, 56] on icon "button" at bounding box center [769, 62] width 14 height 14
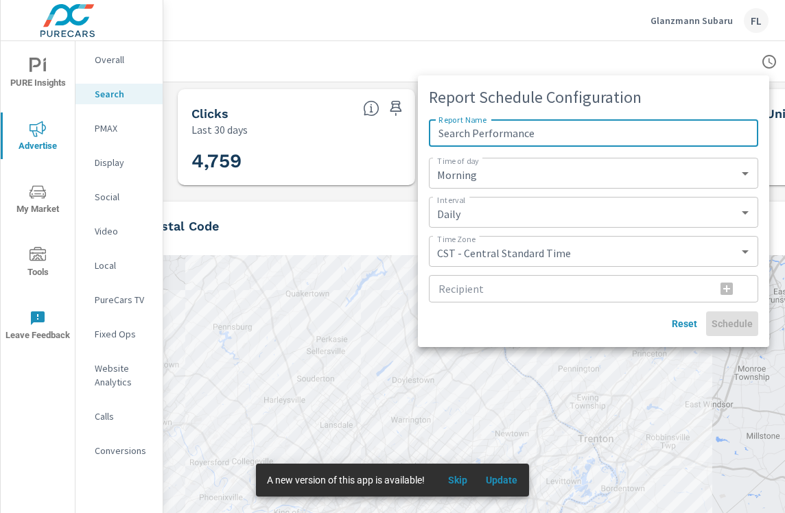
click at [765, 56] on div at bounding box center [392, 256] width 785 height 513
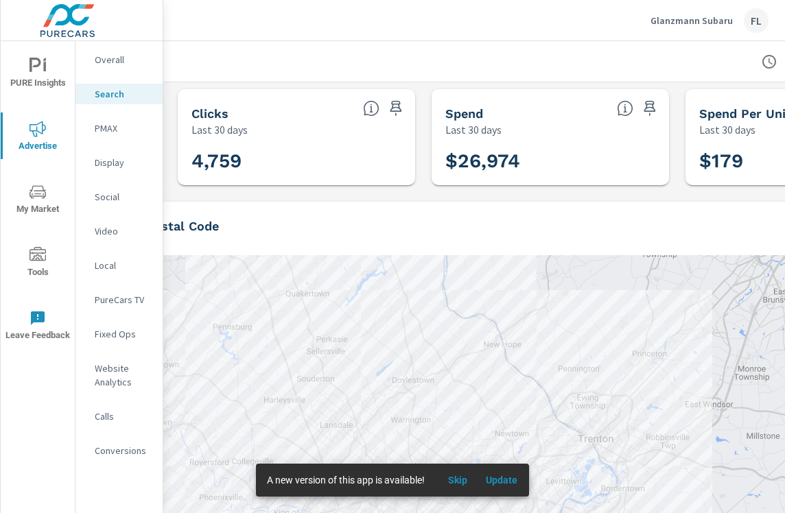
scroll to position [1, 394]
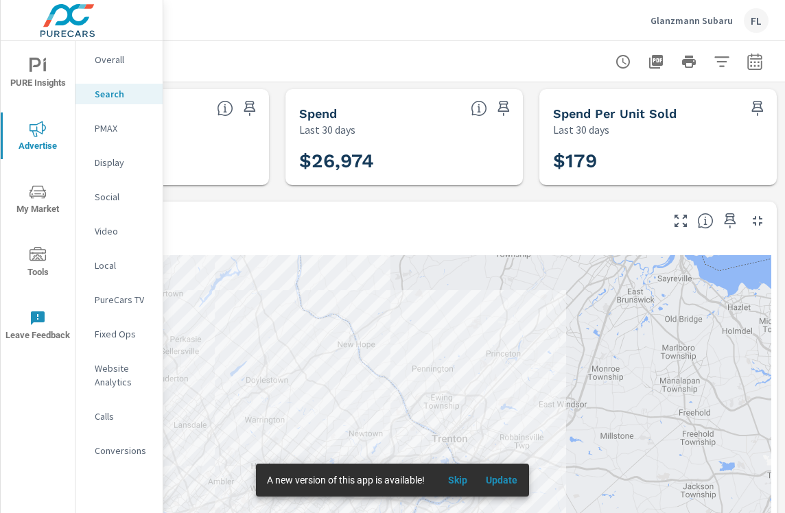
click at [754, 69] on button "button" at bounding box center [754, 61] width 27 height 27
select select "Last 30 days"
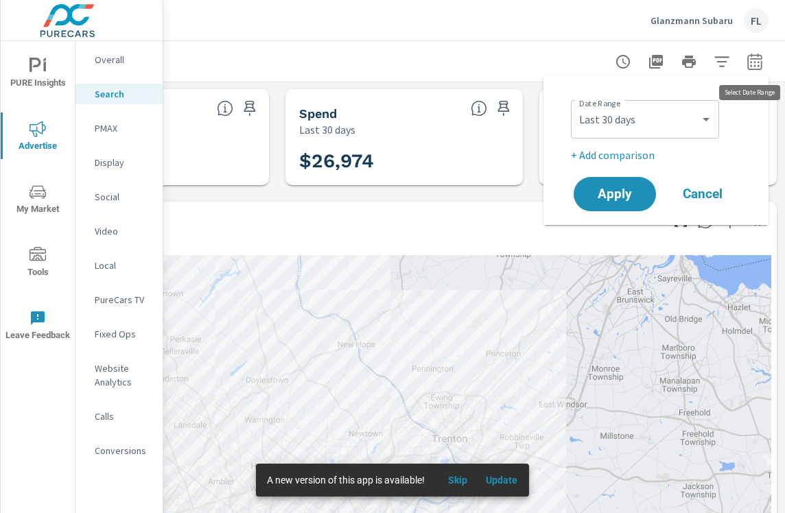
click at [754, 68] on icon "button" at bounding box center [754, 61] width 16 height 16
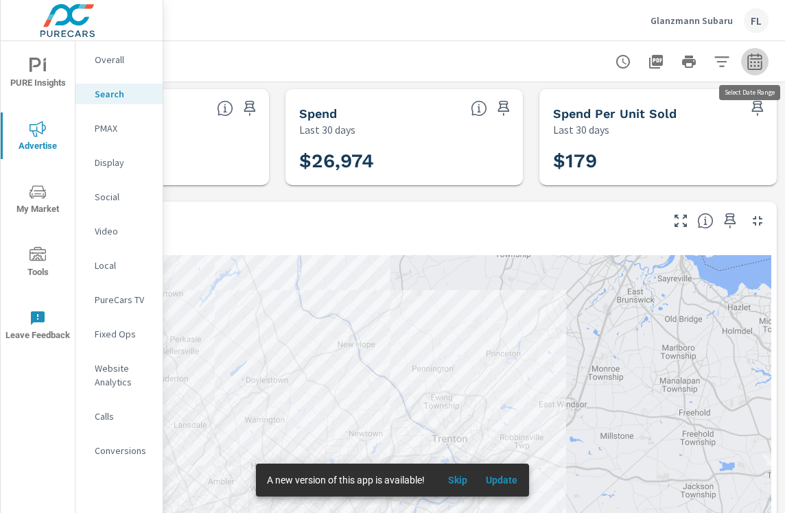
click at [756, 66] on icon "button" at bounding box center [754, 61] width 16 height 16
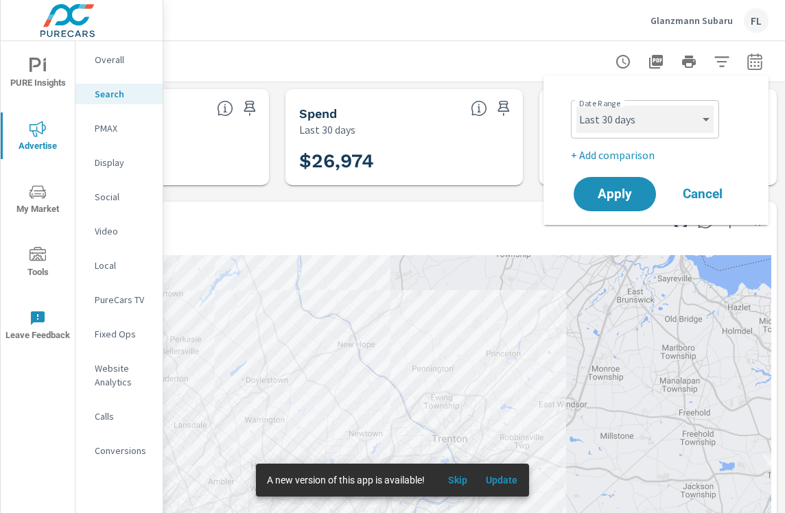
click at [671, 115] on select "Custom [DATE] Last week Last 7 days Last 14 days Last 30 days Last 45 days Last…" at bounding box center [644, 119] width 137 height 27
click at [576, 106] on select "Custom [DATE] Last week Last 7 days Last 14 days Last 30 days Last 45 days Last…" at bounding box center [644, 119] width 137 height 27
select select "custom"
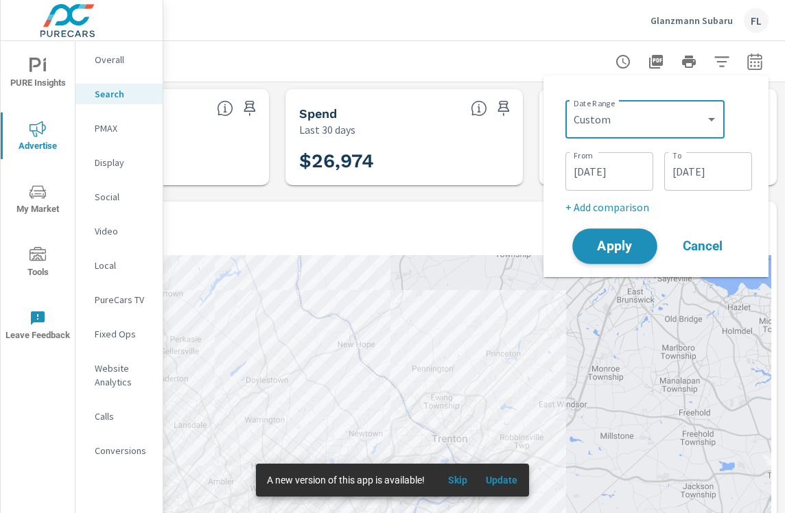
click at [612, 240] on span "Apply" at bounding box center [614, 246] width 56 height 13
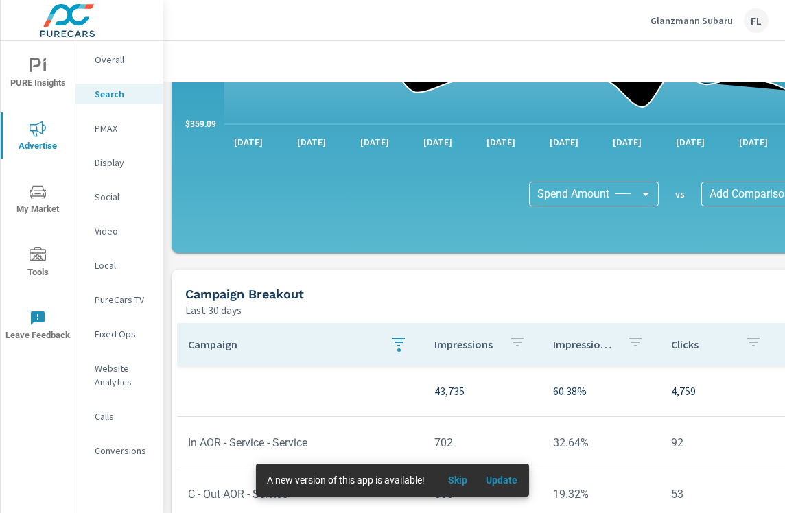
scroll to position [844, 0]
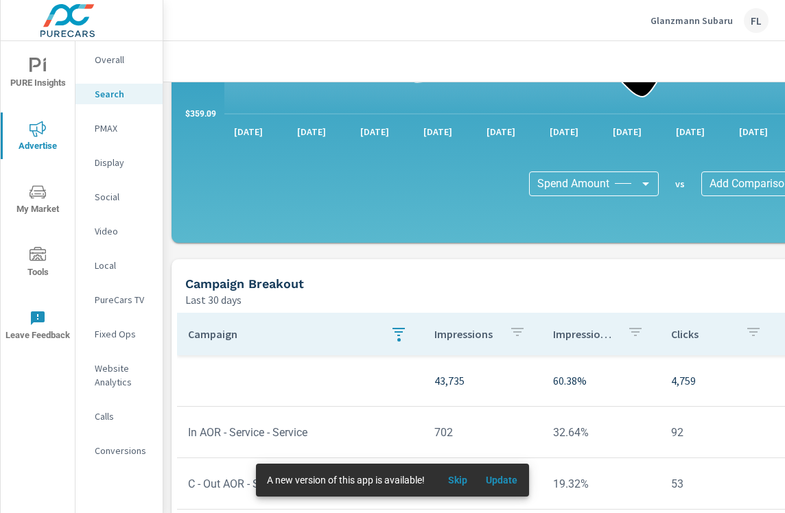
click at [390, 346] on button "button" at bounding box center [398, 334] width 27 height 32
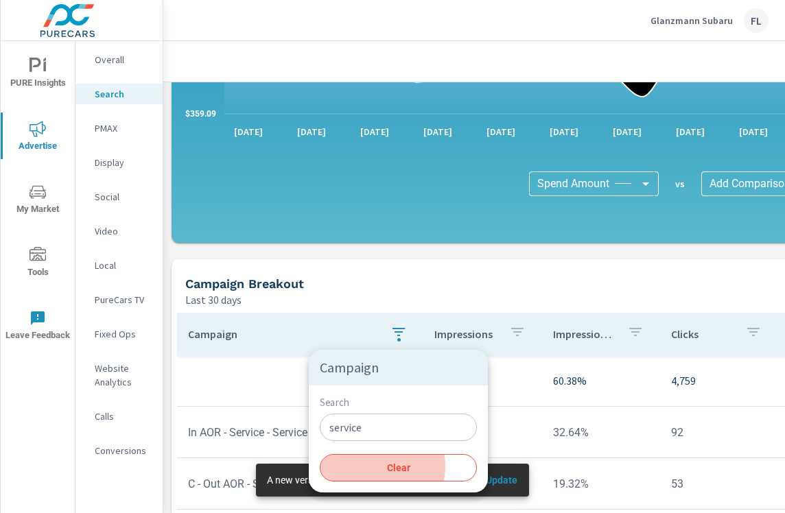
click at [379, 466] on span "Clear" at bounding box center [398, 468] width 141 height 12
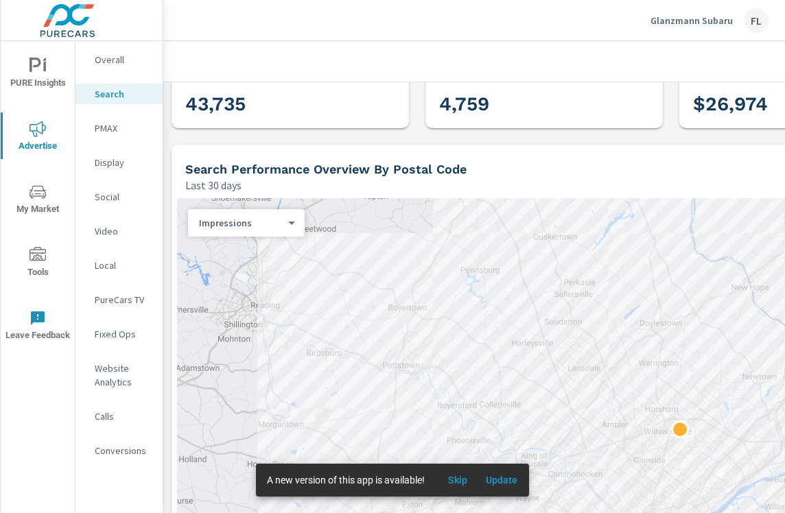
scroll to position [35, 0]
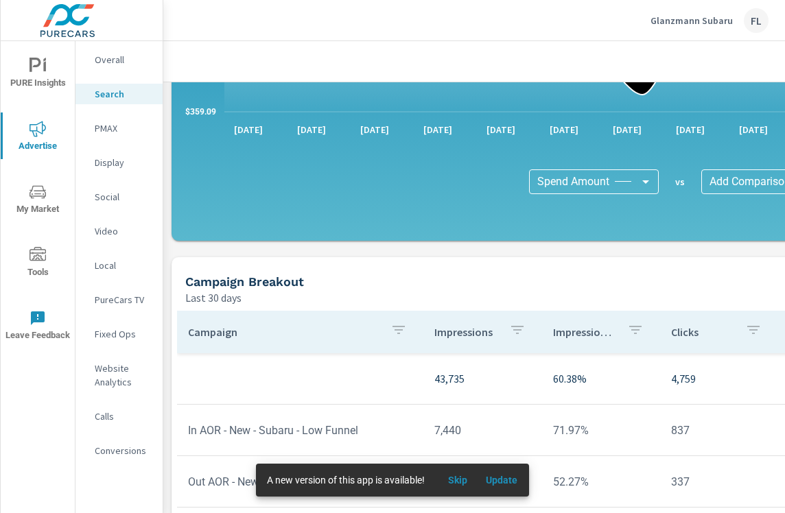
scroll to position [1013, 0]
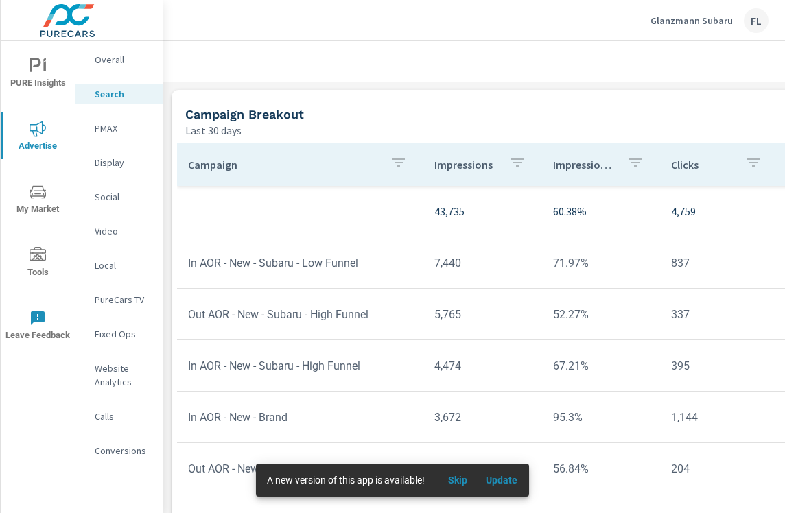
click at [398, 167] on icon "button" at bounding box center [398, 162] width 16 height 16
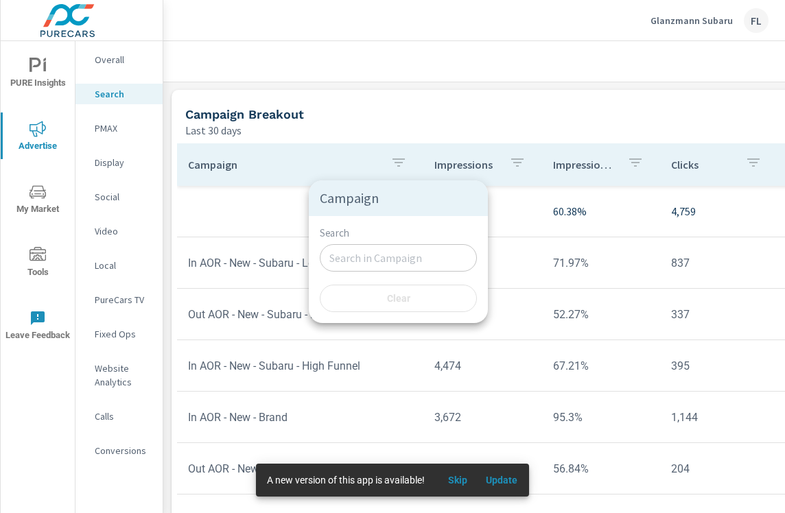
click at [361, 261] on input "Search" at bounding box center [398, 257] width 157 height 27
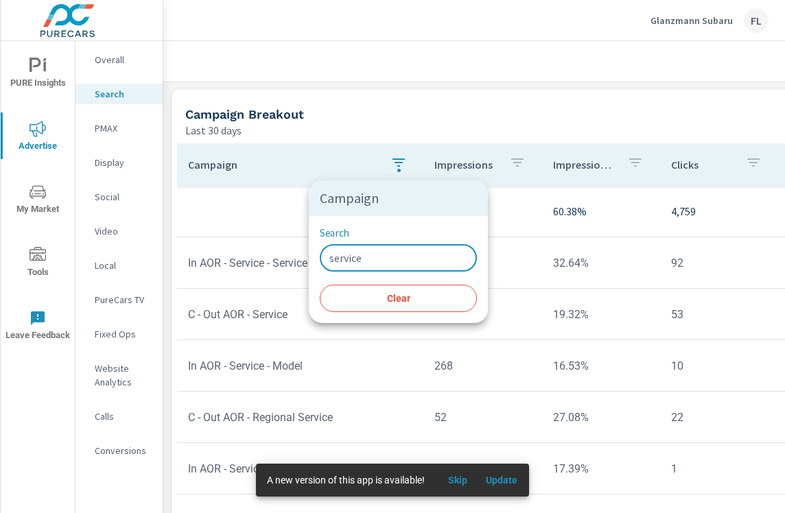
type input "service"
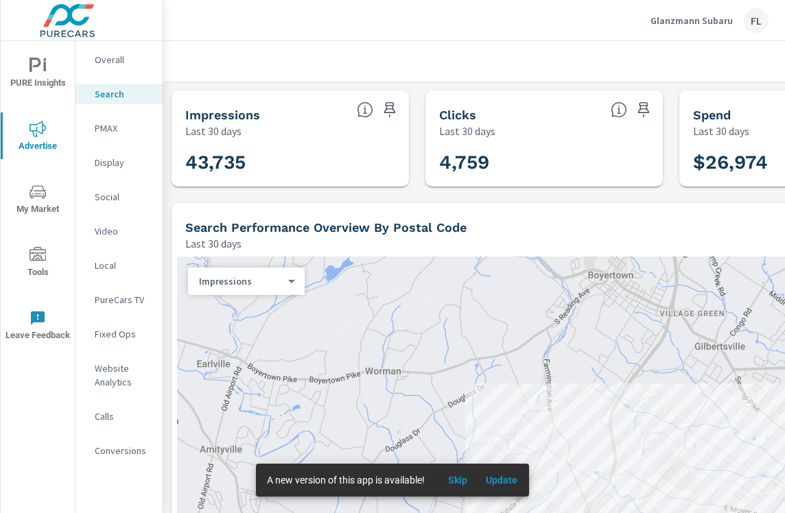
click at [115, 59] on p "Overall" at bounding box center [123, 60] width 57 height 14
